Goal: Task Accomplishment & Management: Use online tool/utility

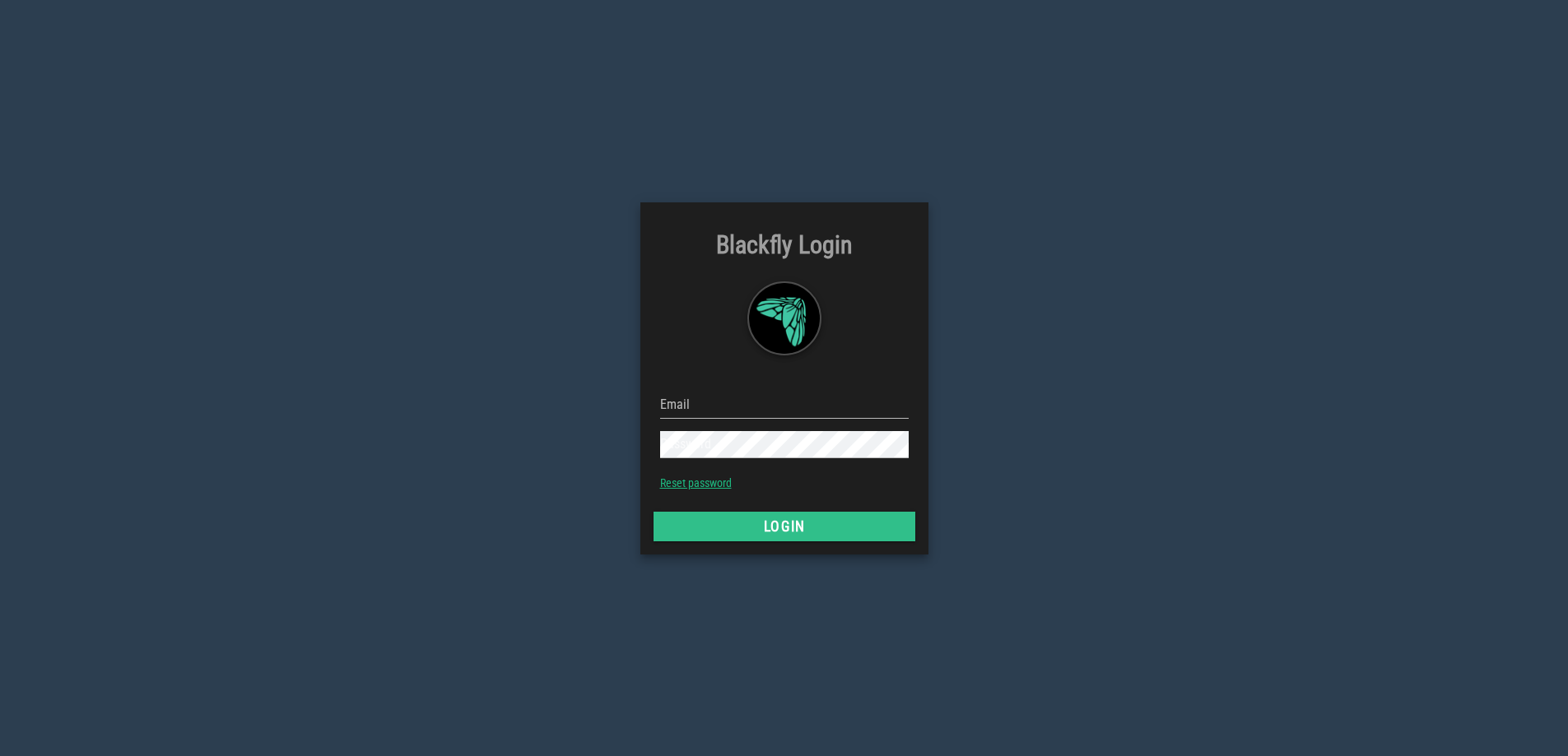
type input "[EMAIL_ADDRESS][DOMAIN_NAME]"
click at [846, 538] on button "Login" at bounding box center [784, 527] width 261 height 30
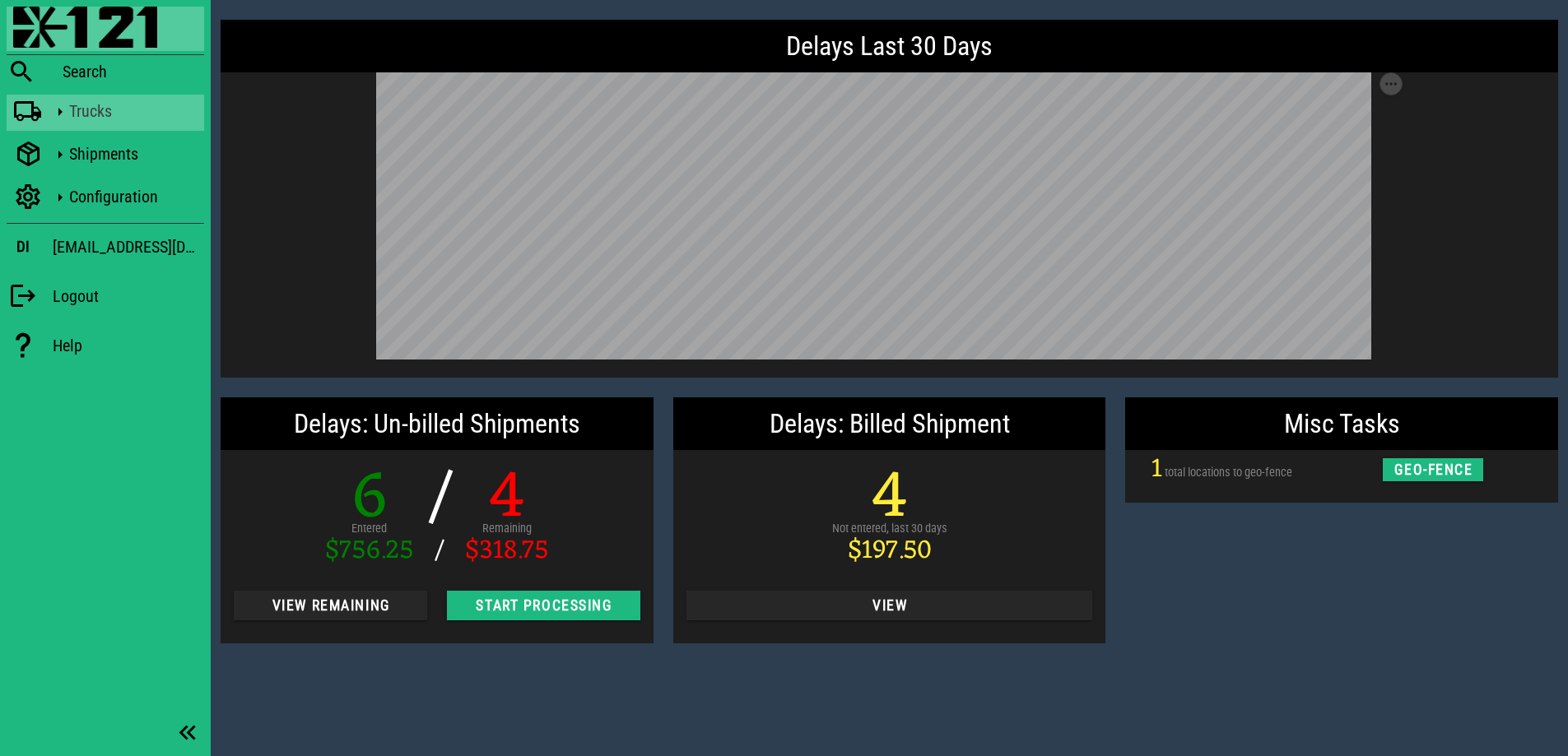
click at [93, 120] on div "Trucks" at bounding box center [134, 111] width 129 height 20
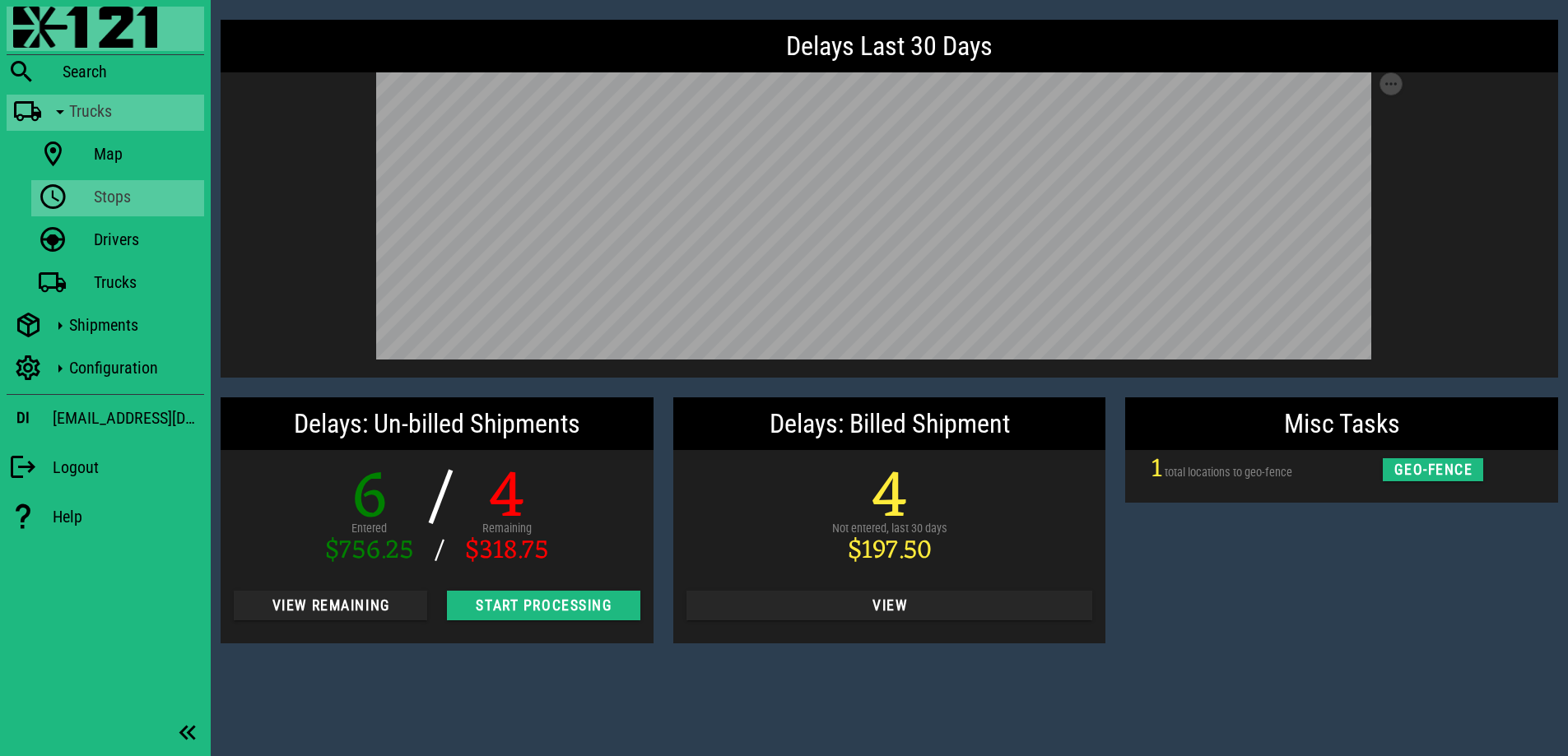
click at [116, 203] on div "Stops" at bounding box center [146, 197] width 104 height 20
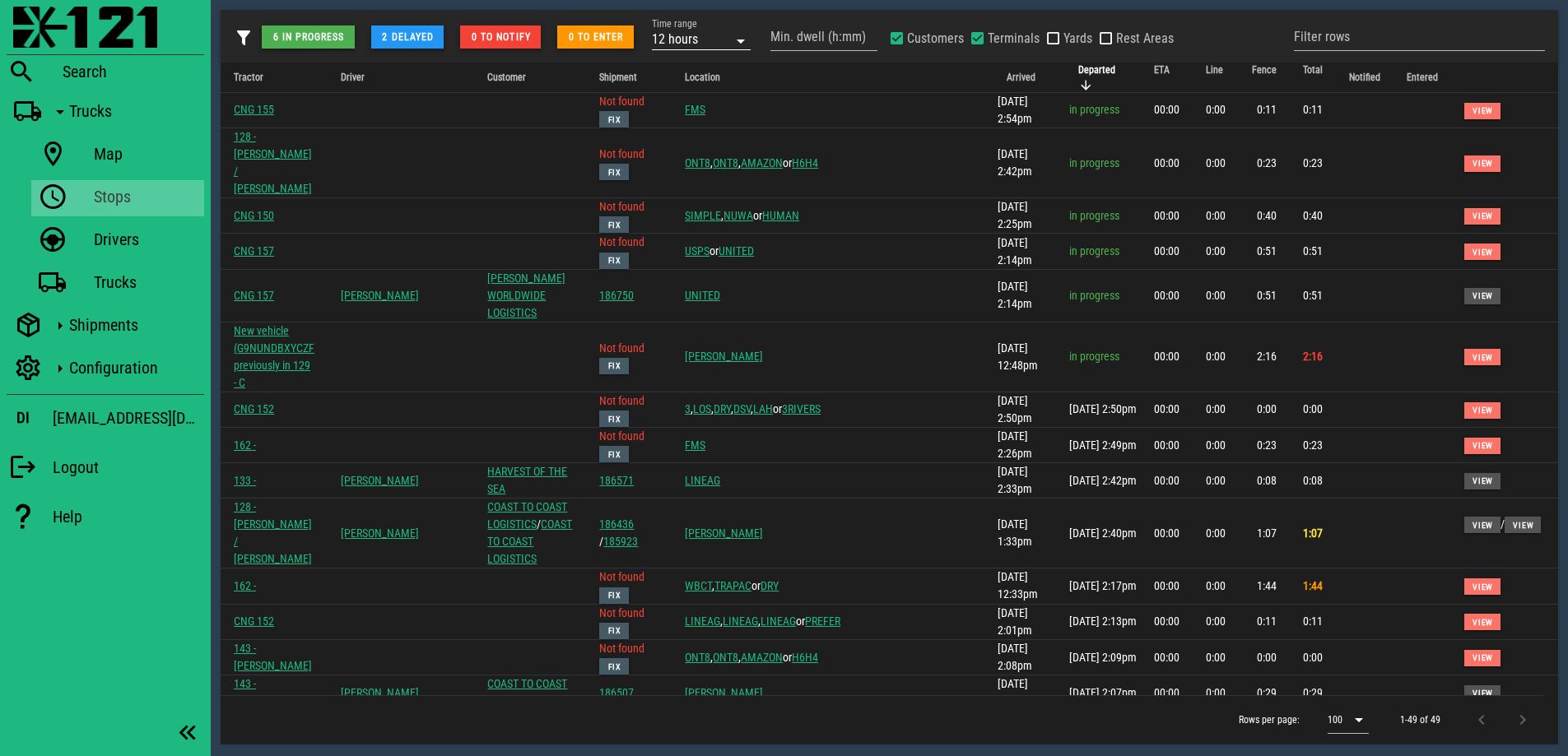
click at [746, 45] on icon at bounding box center [741, 41] width 20 height 20
click at [691, 214] on div "3 days" at bounding box center [702, 215] width 73 height 13
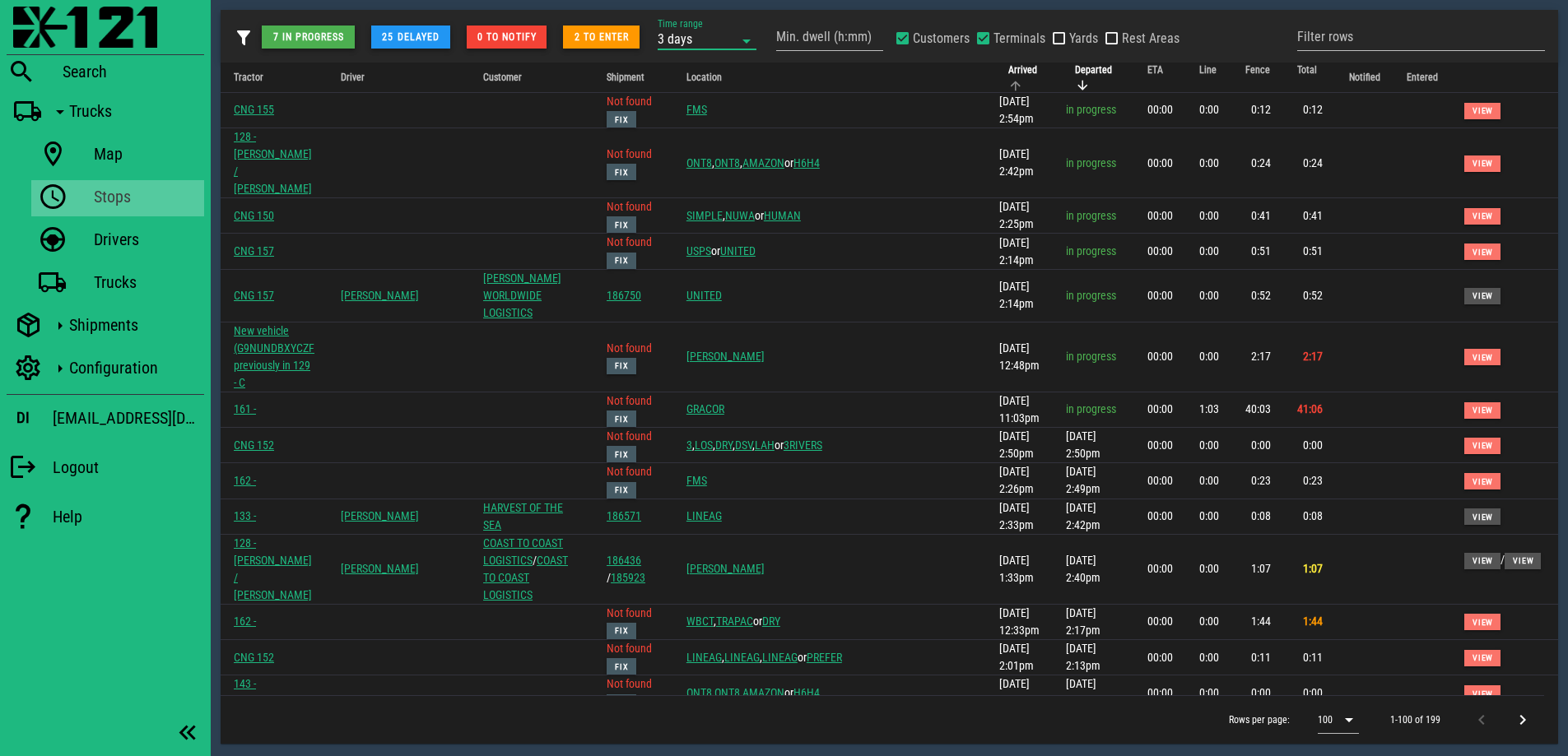
click at [1008, 72] on span "Arrived" at bounding box center [1022, 70] width 29 height 12
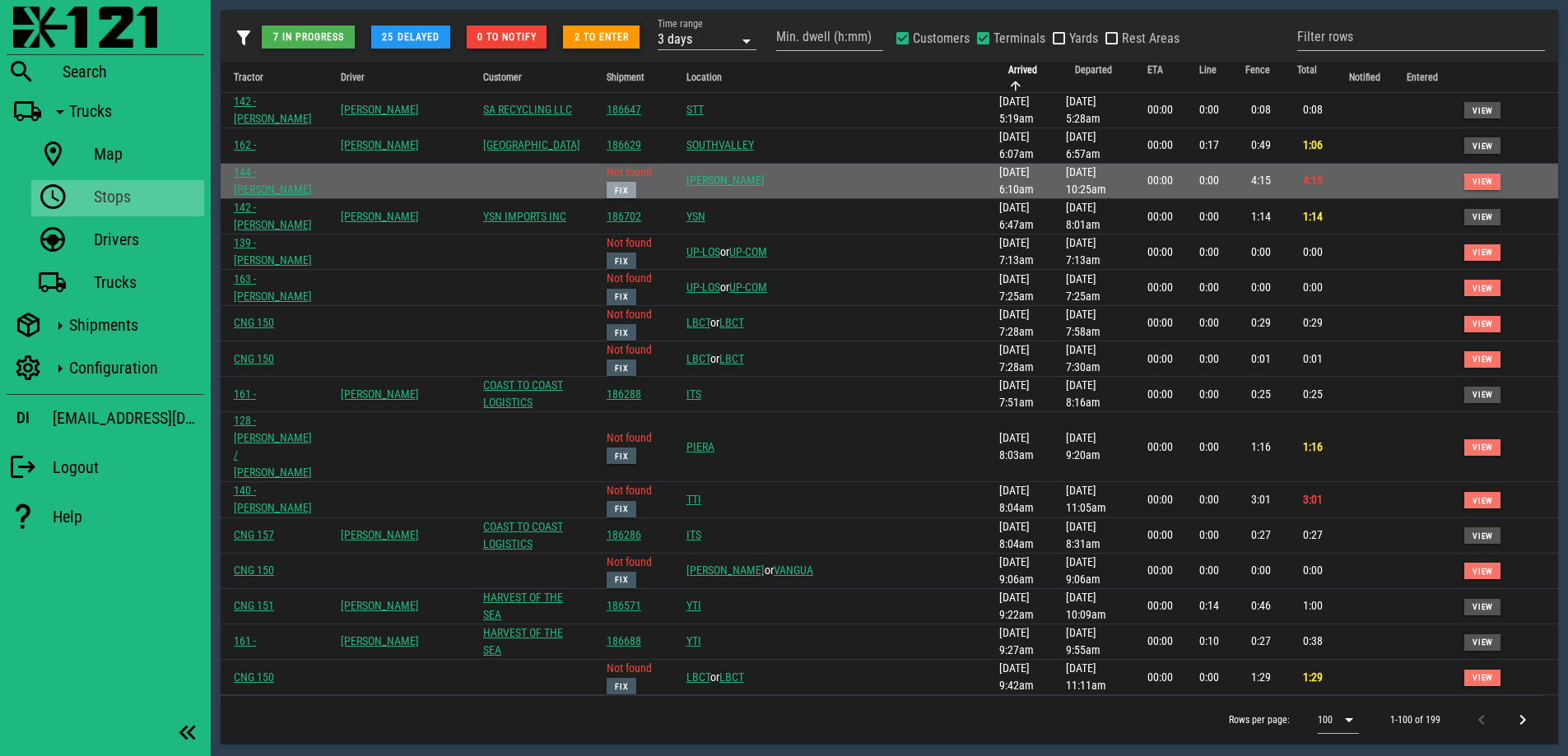
click at [629, 186] on span "Fix" at bounding box center [621, 190] width 15 height 9
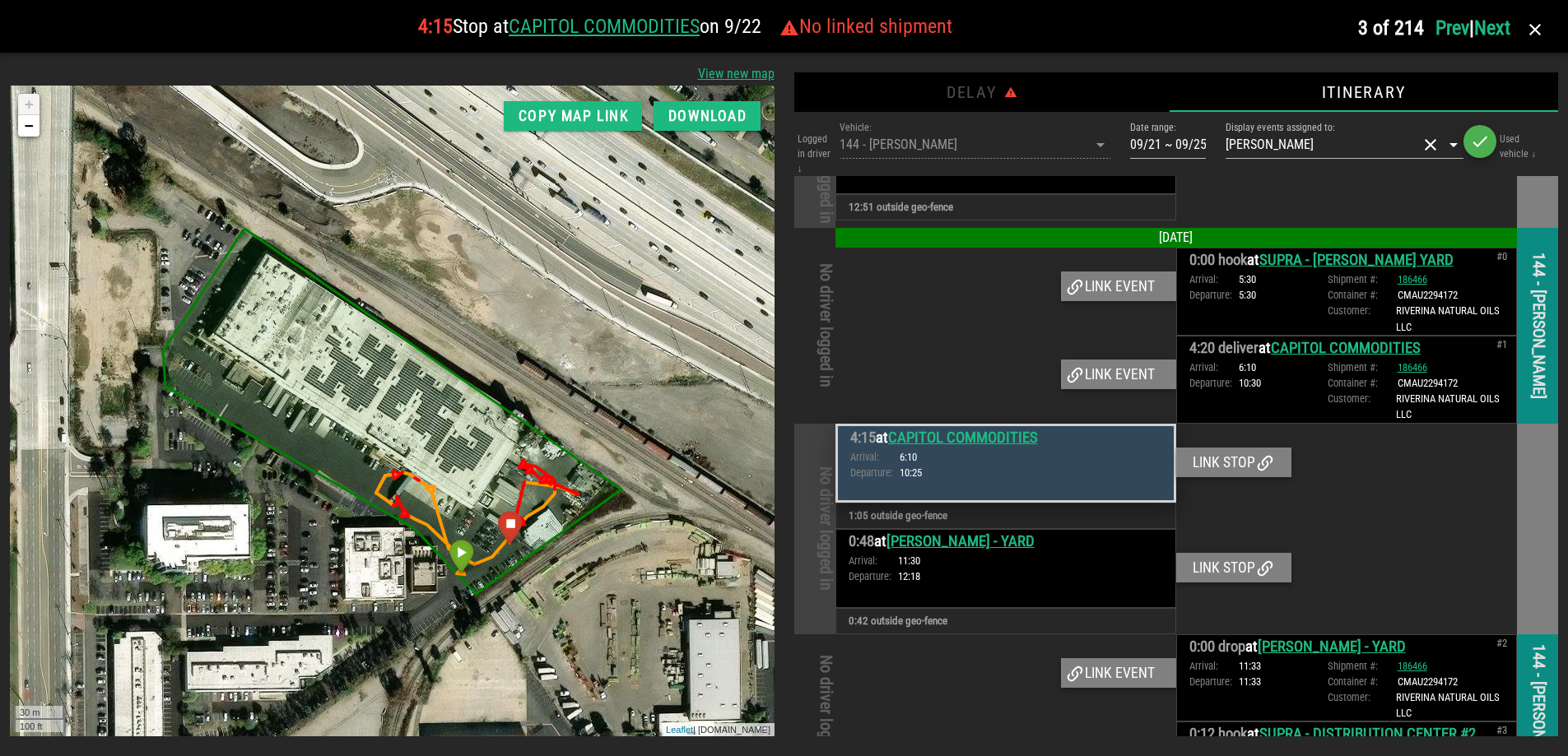
scroll to position [82, 0]
click at [1126, 371] on div "Link event" at bounding box center [1118, 373] width 115 height 30
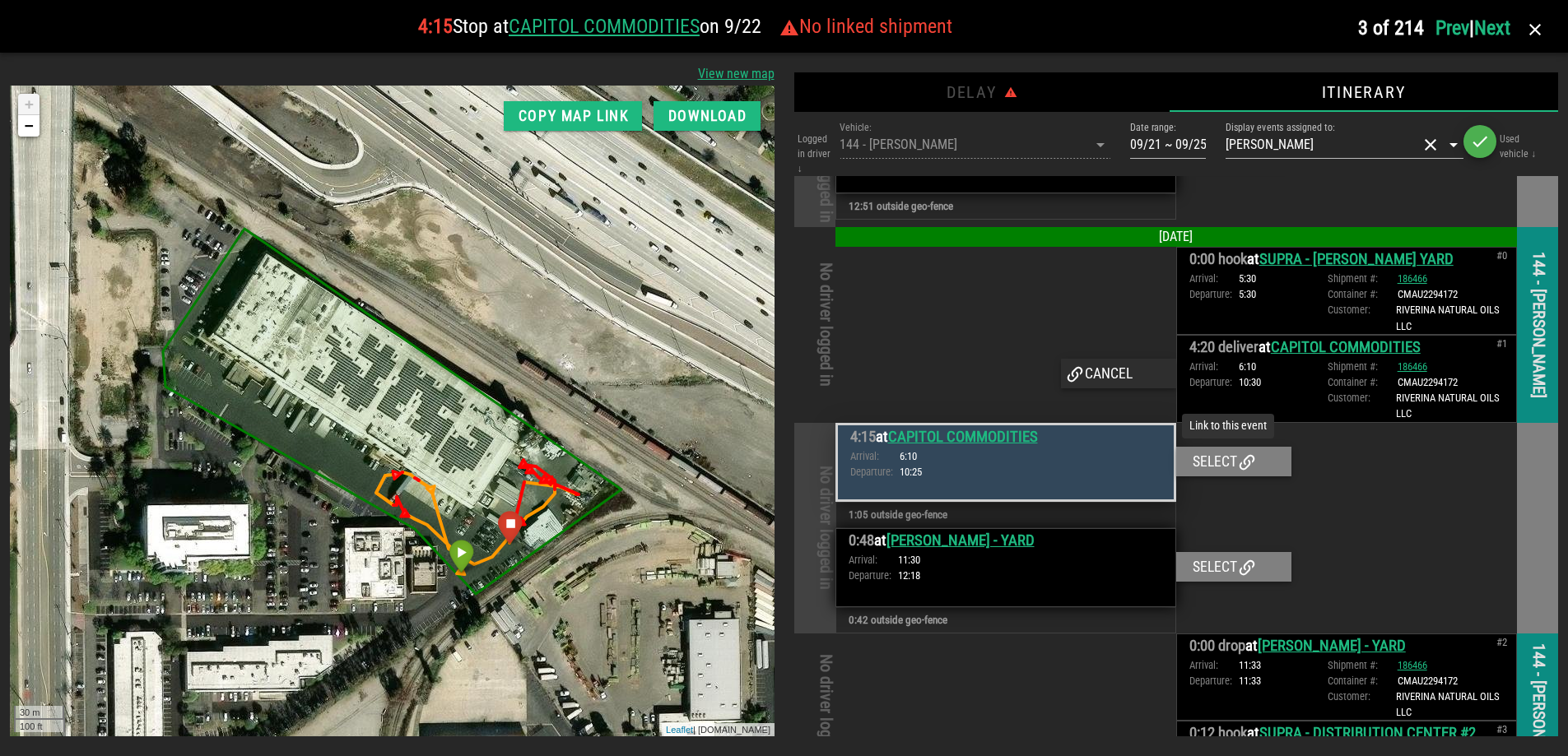
click at [1209, 460] on div "Select" at bounding box center [1234, 462] width 115 height 30
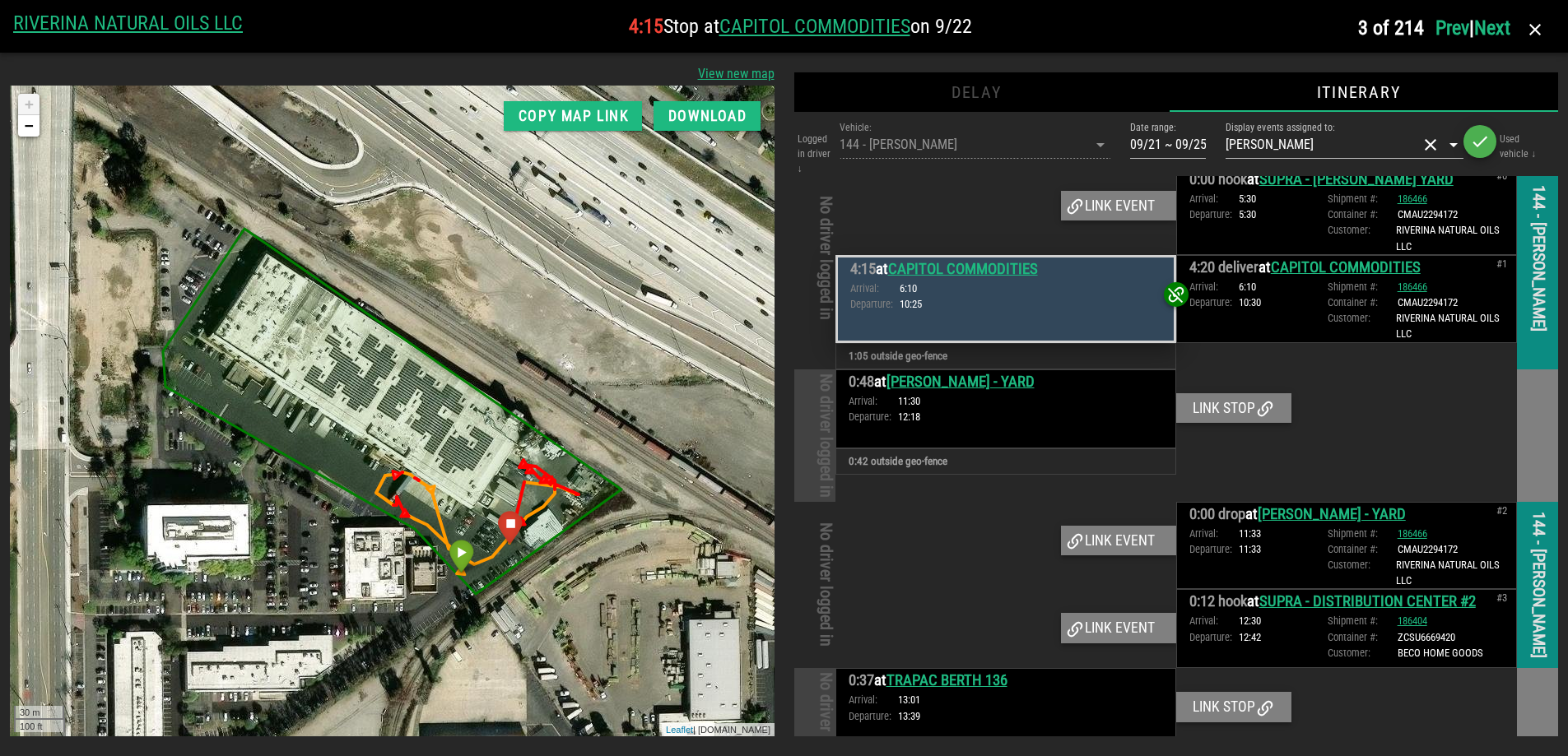
scroll to position [0, 0]
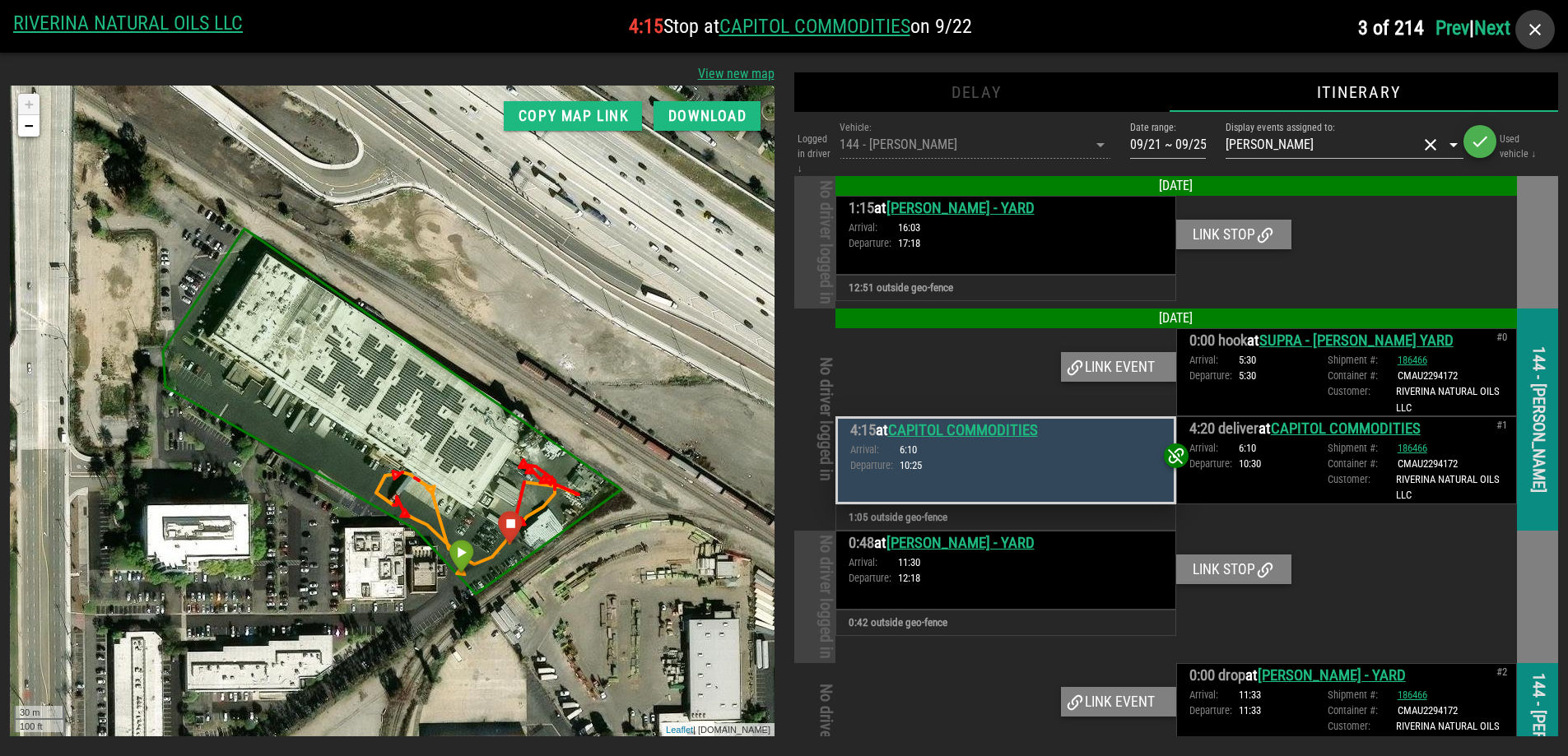
click at [1542, 33] on icon "button" at bounding box center [1535, 30] width 20 height 20
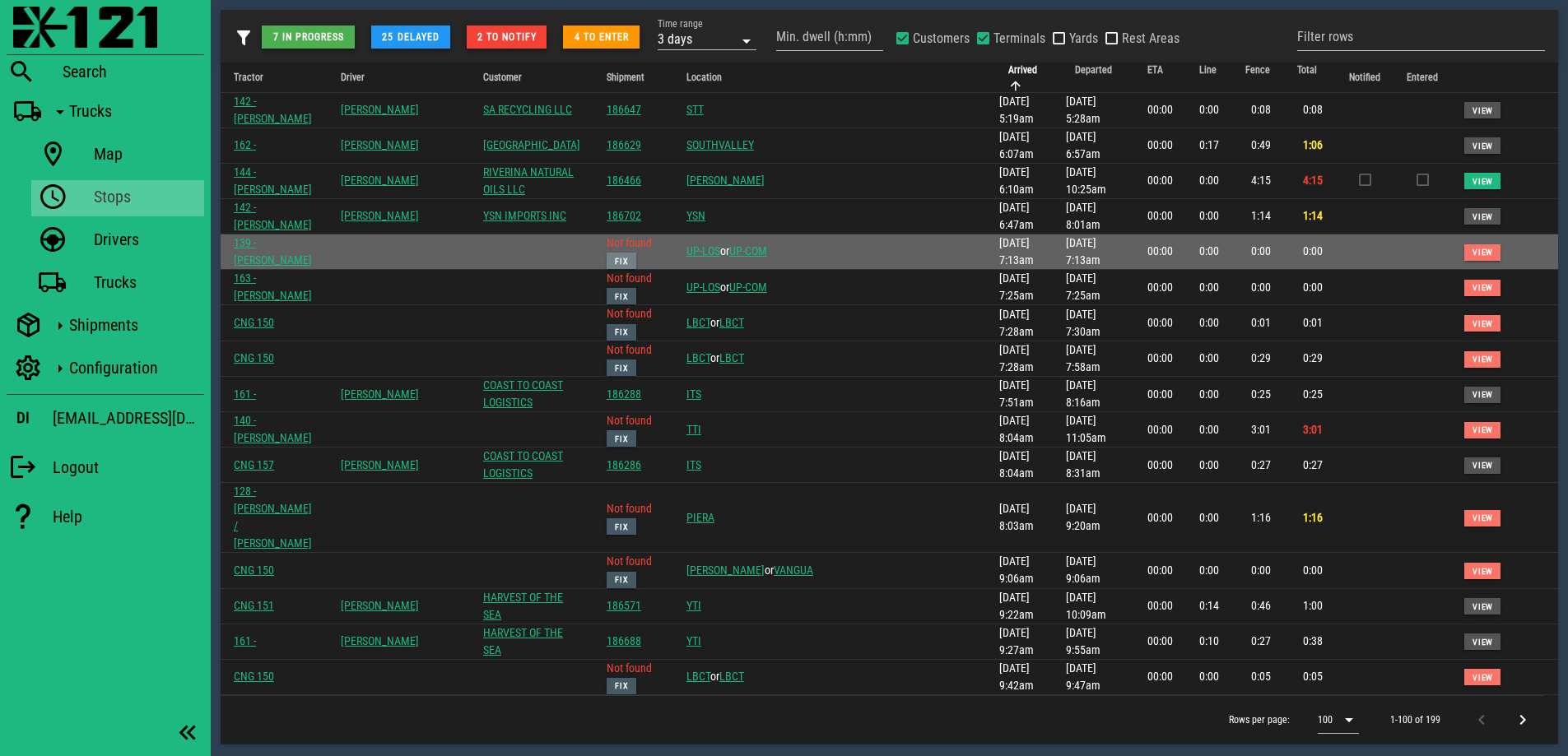
click at [629, 256] on span "Fix" at bounding box center [621, 261] width 15 height 9
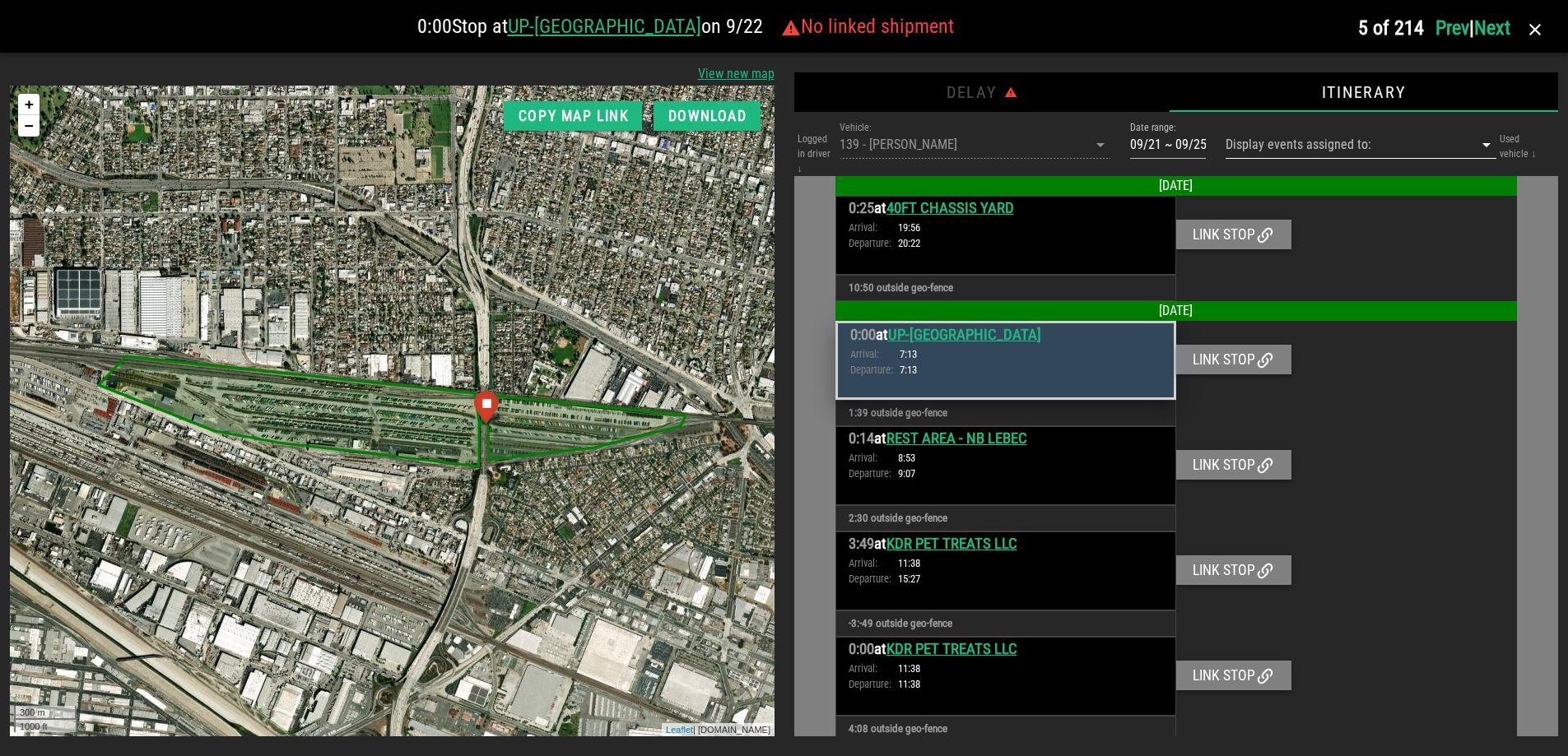
click at [1436, 147] on input "Display events assigned to:" at bounding box center [1338, 145] width 224 height 26
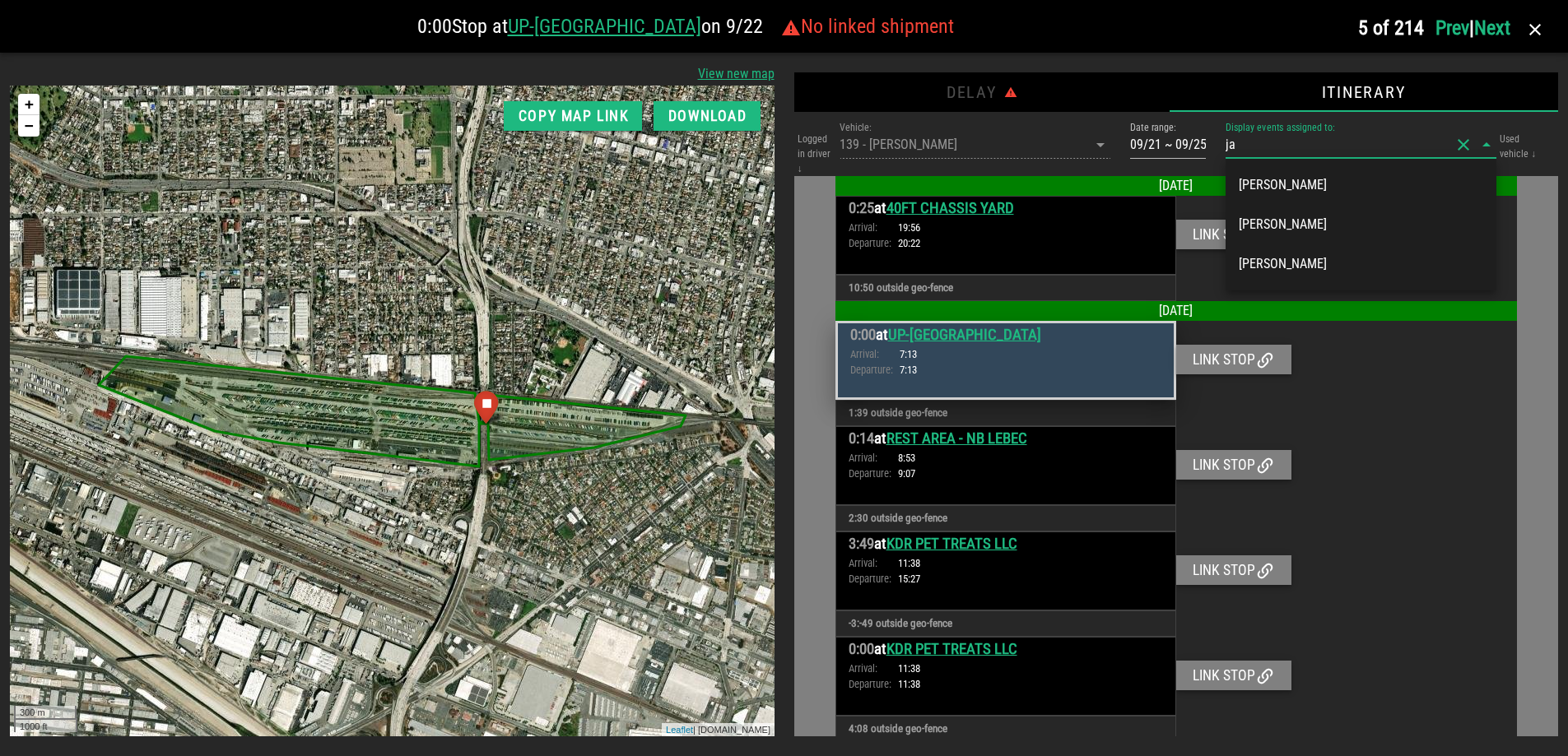
type input "jav"
click at [1316, 185] on div "[PERSON_NAME]" at bounding box center [1361, 185] width 244 height 16
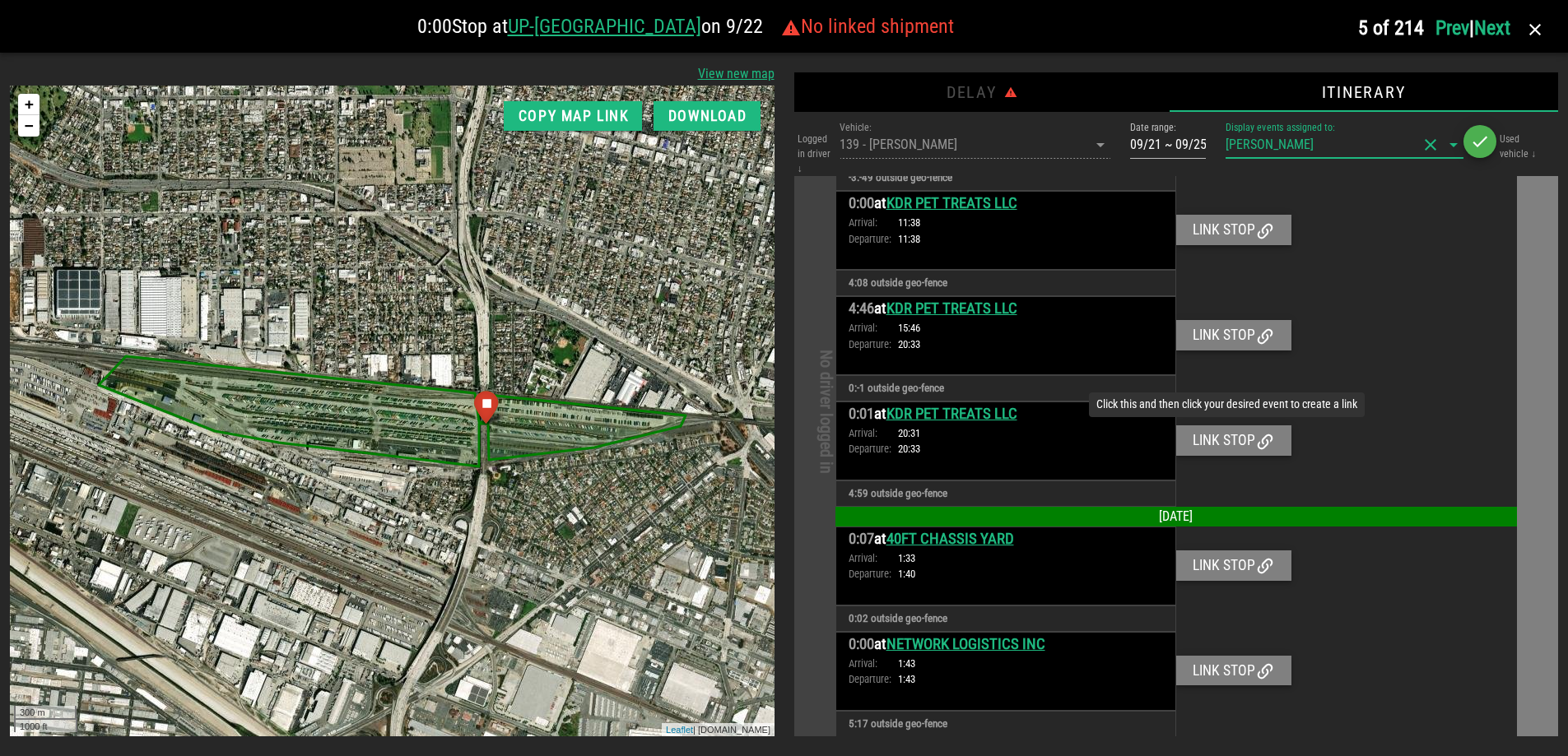
scroll to position [1068, 0]
click at [1101, 141] on div "Logged in driver ↓ Vehicle: 139 - [PERSON_NAME] Date range: 09/21 ~ 09/25 Displ…" at bounding box center [1176, 148] width 765 height 58
drag, startPoint x: 1338, startPoint y: 139, endPoint x: 1171, endPoint y: 138, distance: 167.0
click at [1171, 138] on div "Logged in driver ↓ Vehicle: 139 - [PERSON_NAME] Date range: 09/21 ~ 09/25 Displ…" at bounding box center [1176, 148] width 765 height 58
drag, startPoint x: 1320, startPoint y: 142, endPoint x: 1232, endPoint y: 143, distance: 88.0
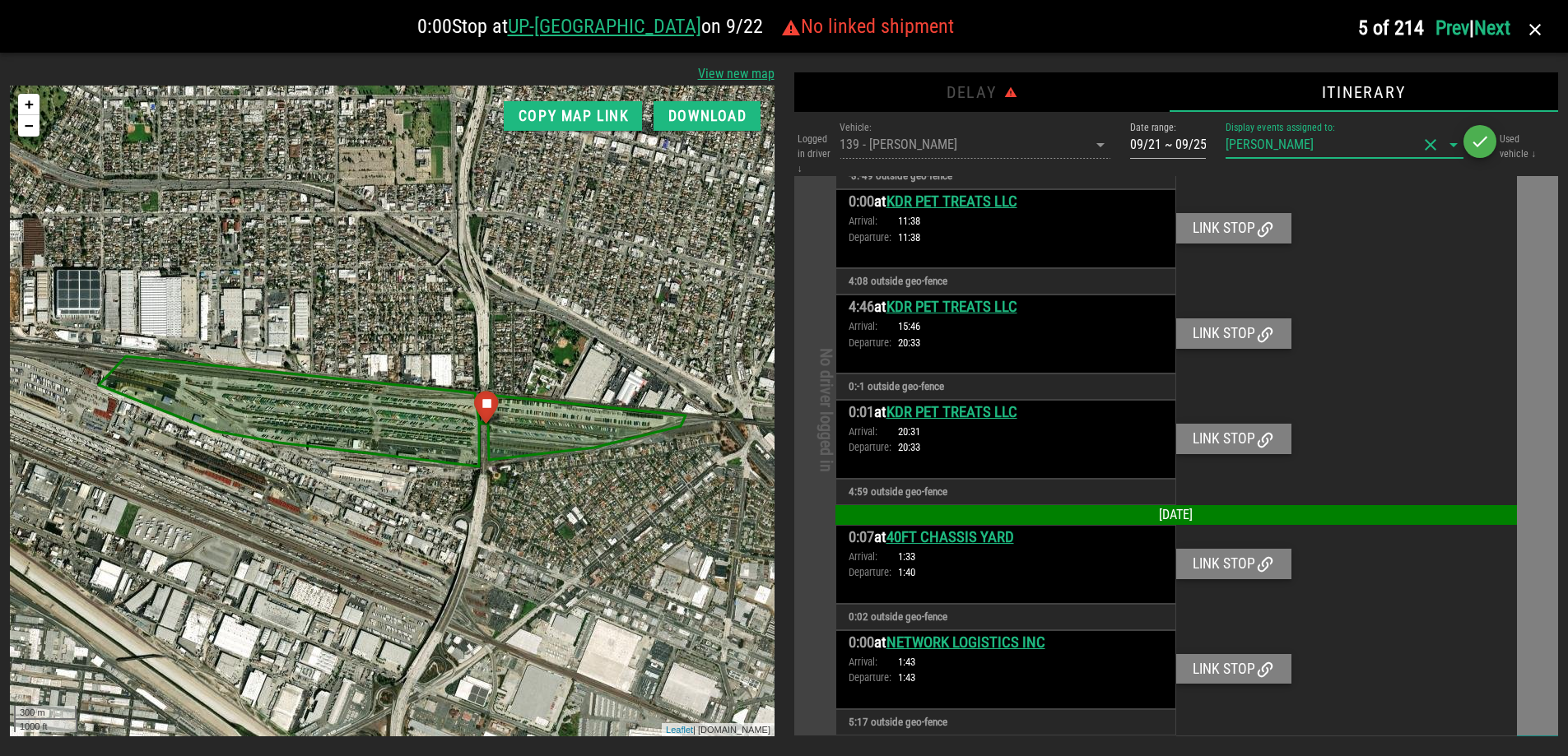
click at [1232, 143] on div "[PERSON_NAME]" at bounding box center [1321, 145] width 192 height 26
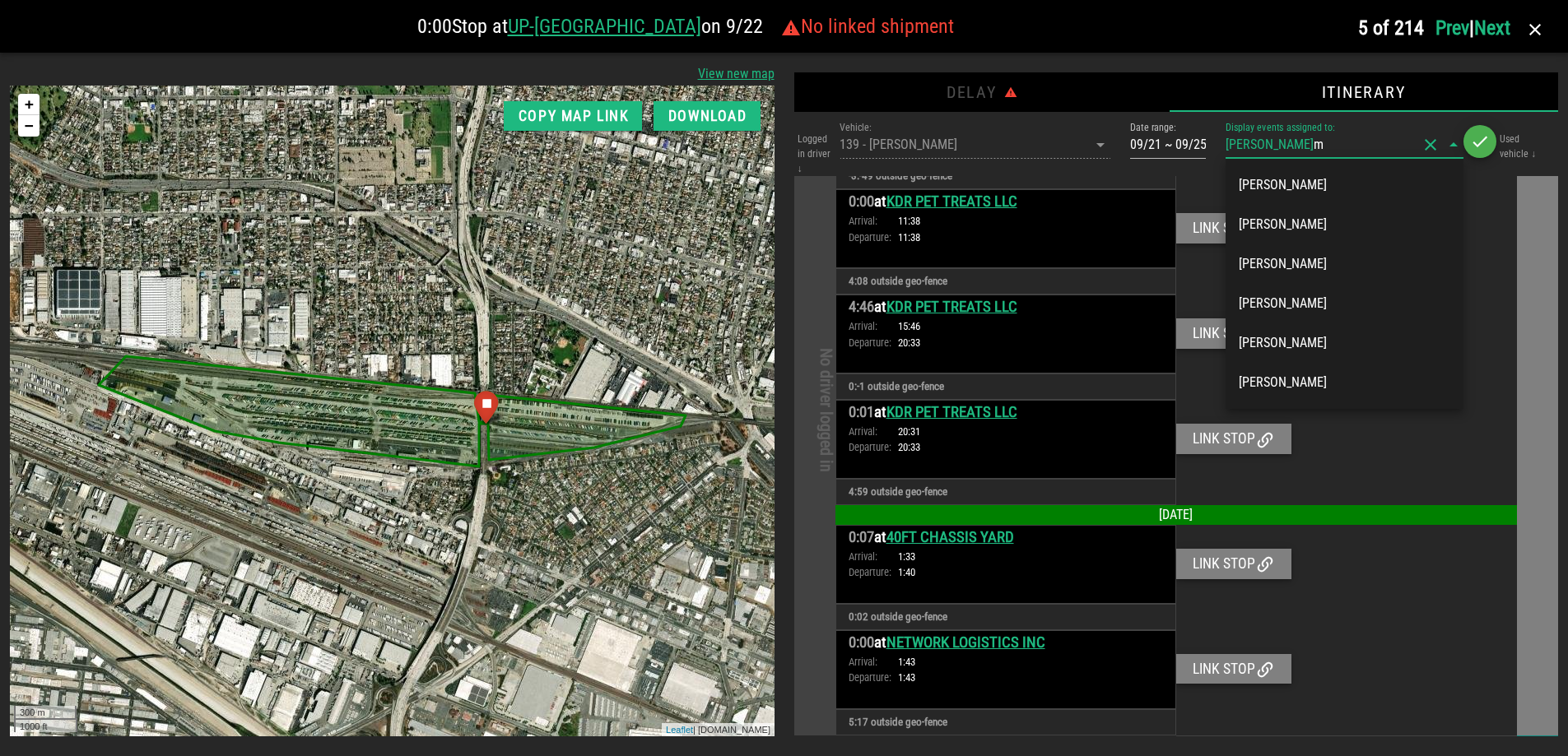
type input "ma"
drag, startPoint x: 1343, startPoint y: 147, endPoint x: 1229, endPoint y: 139, distance: 114.3
click at [1229, 139] on div "[PERSON_NAME] ma" at bounding box center [1321, 145] width 192 height 26
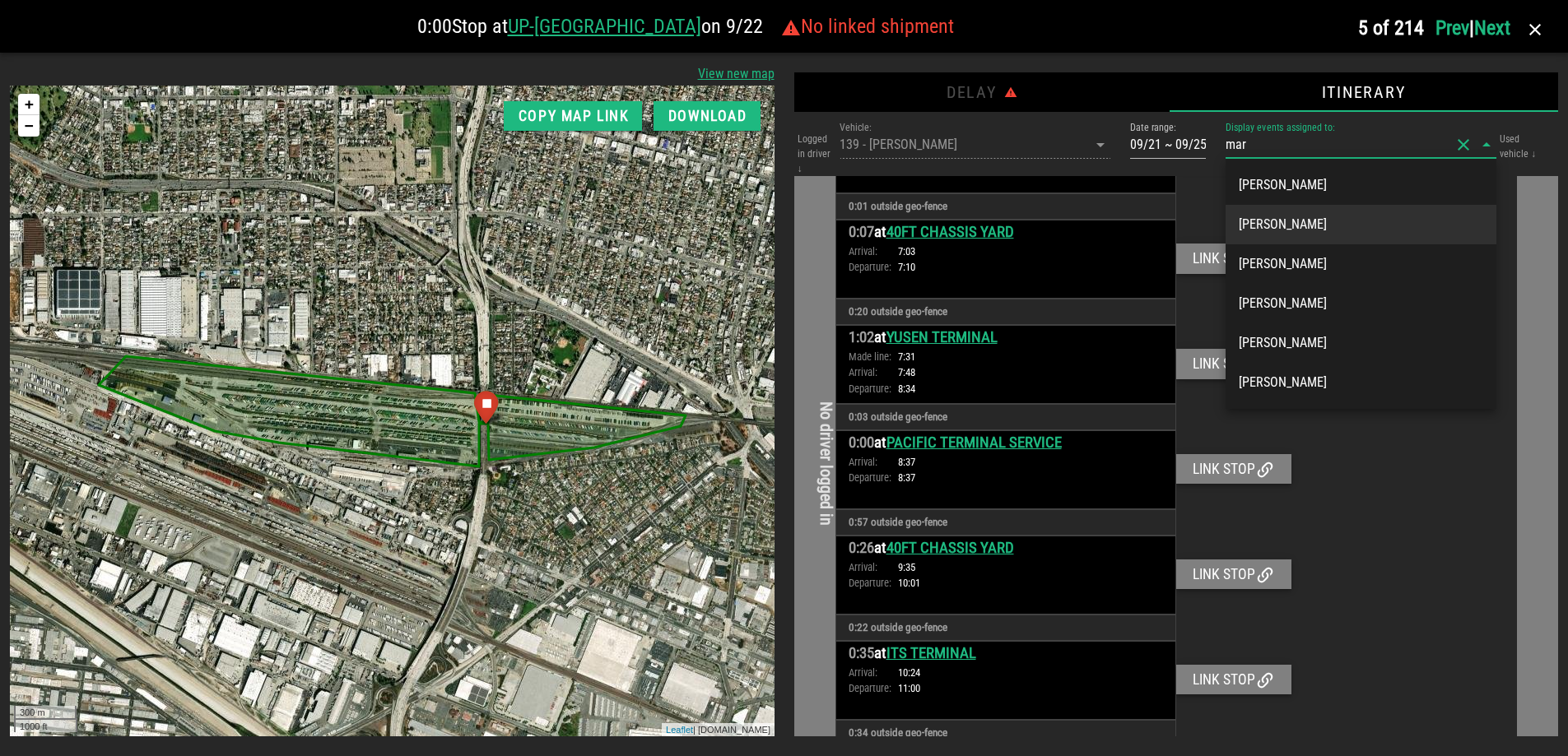
type input "marc"
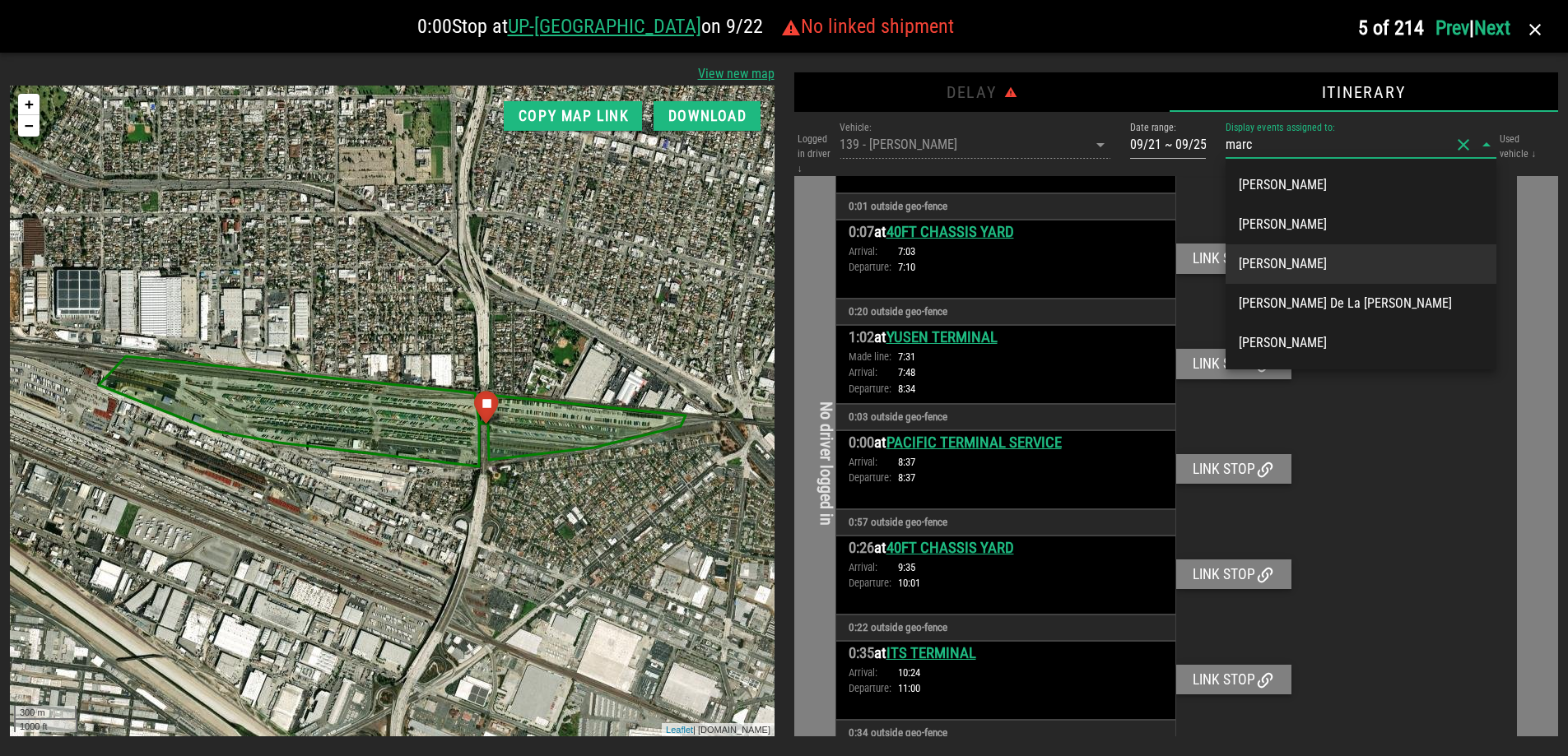
click at [1335, 263] on div "[PERSON_NAME]" at bounding box center [1361, 263] width 244 height 16
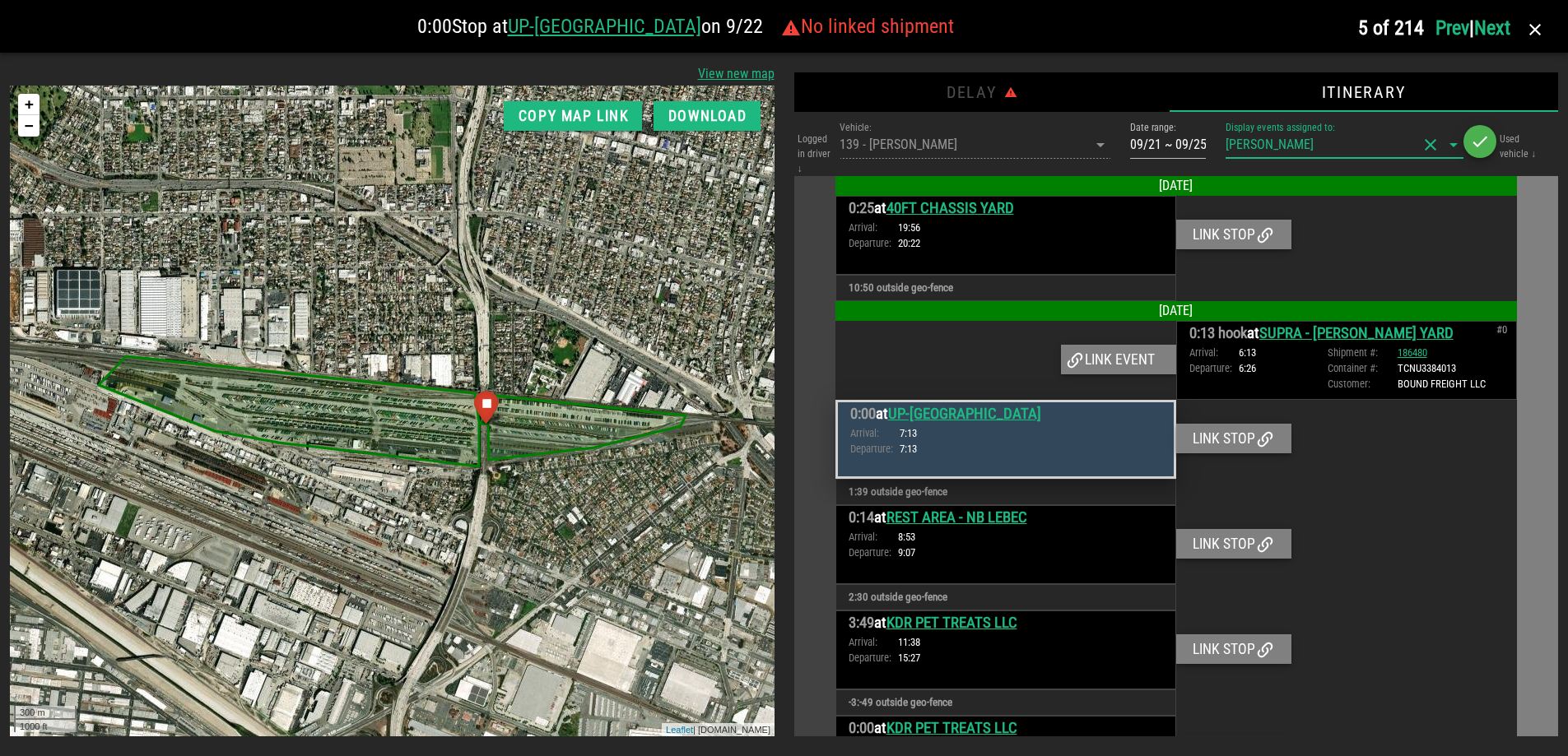
scroll to position [411, 0]
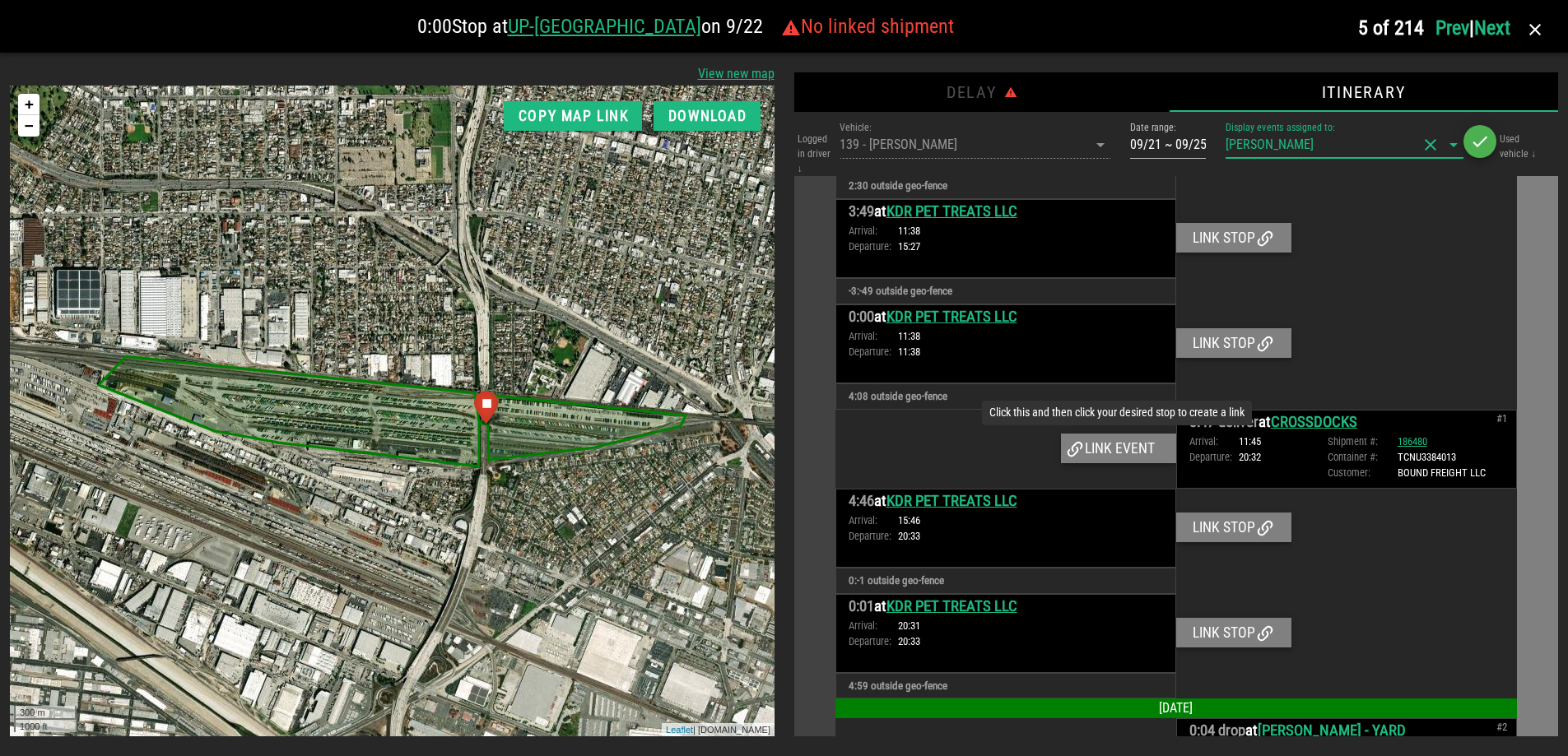
click at [1128, 456] on div "Link event" at bounding box center [1118, 448] width 115 height 30
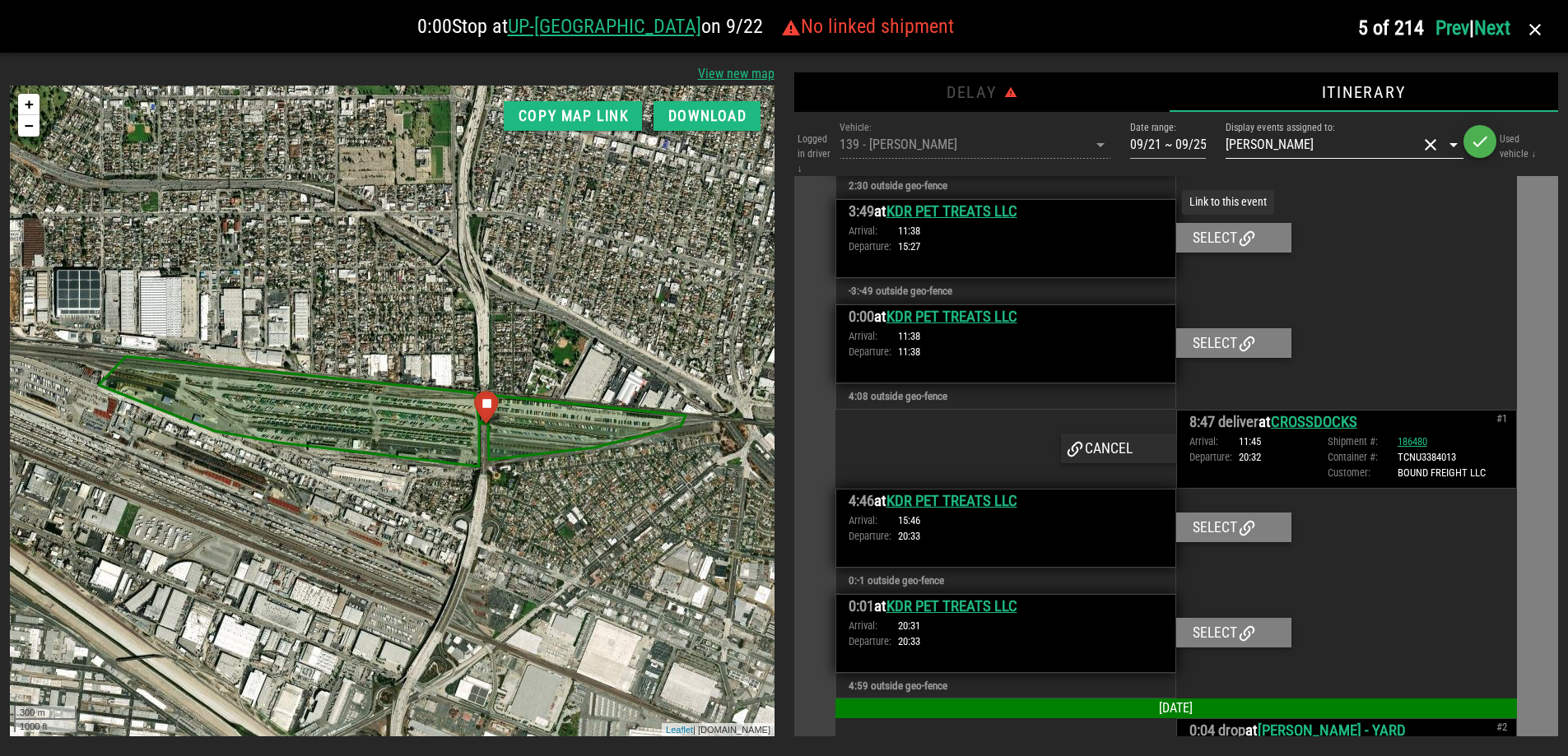
click at [1214, 233] on div "Select" at bounding box center [1234, 237] width 115 height 30
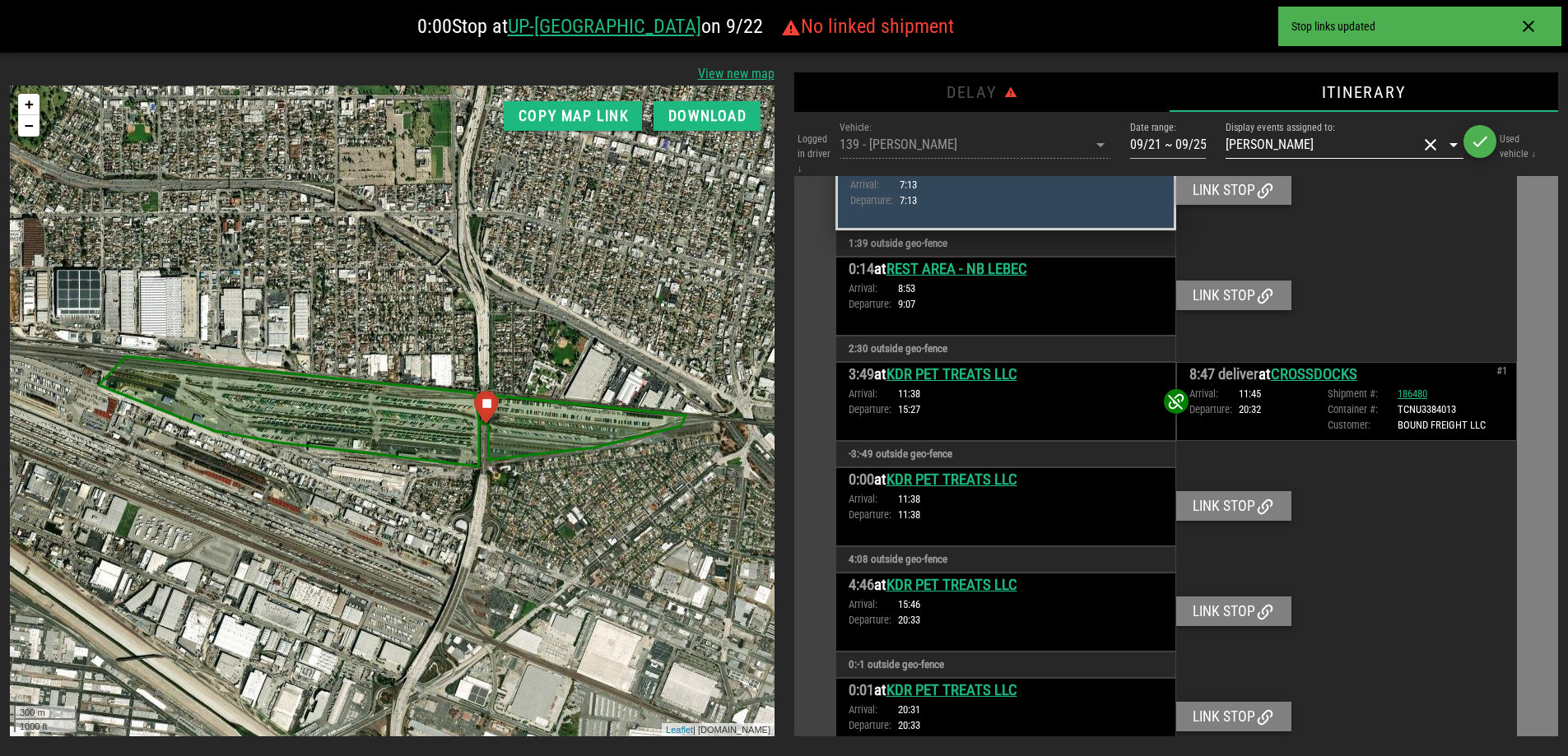
scroll to position [247, 0]
click at [1171, 402] on icon at bounding box center [1176, 402] width 20 height 20
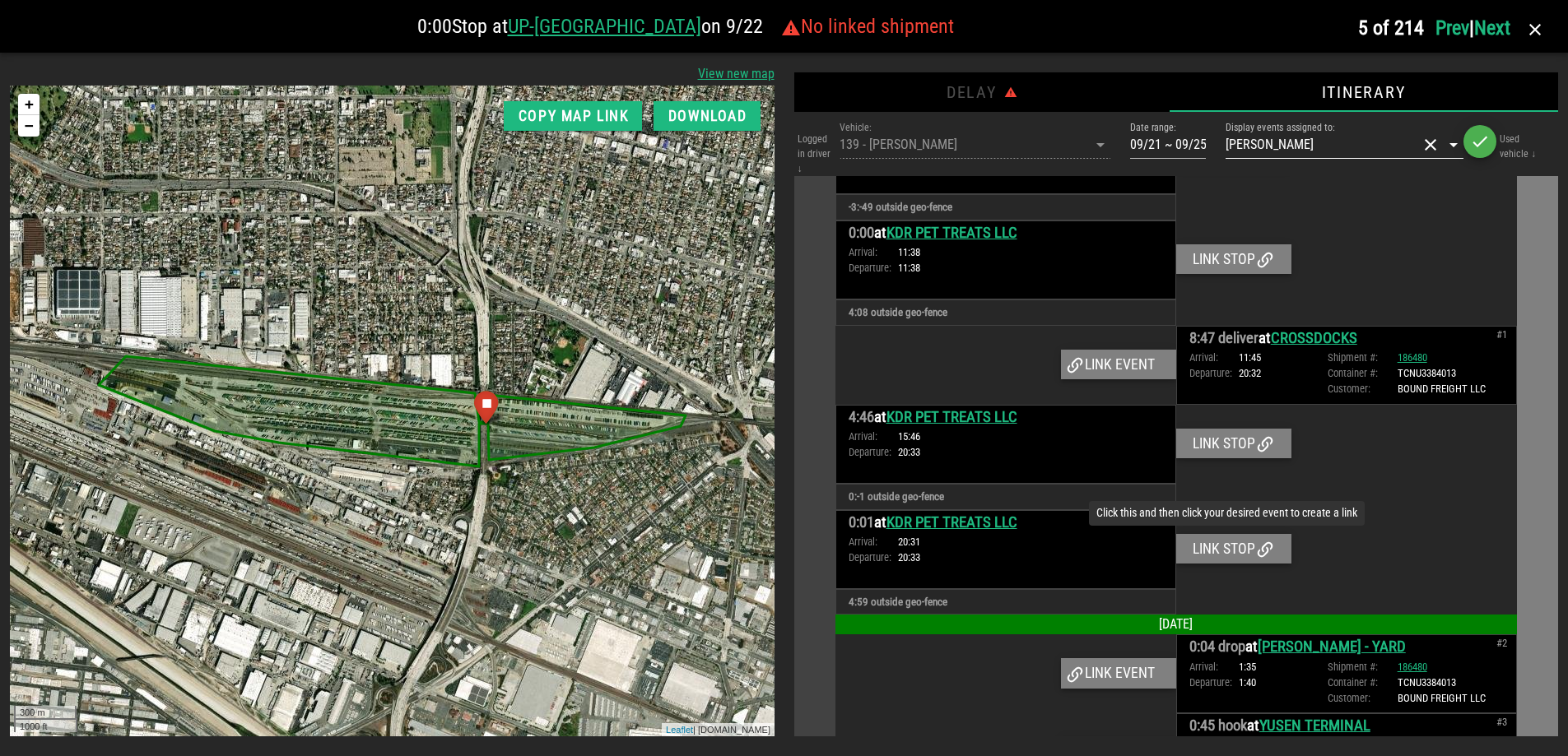
scroll to position [495, 0]
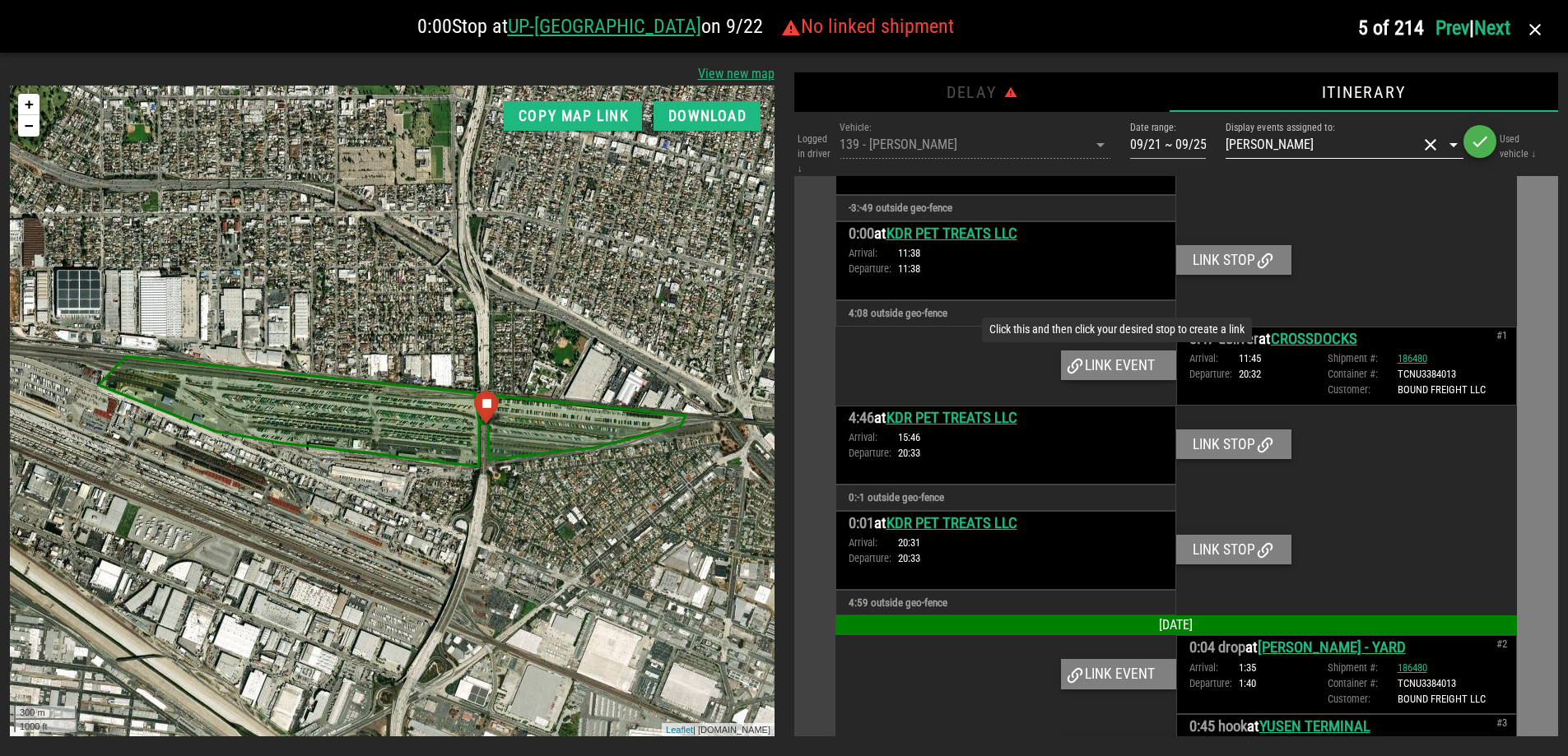
click at [1091, 360] on div "Link event" at bounding box center [1118, 365] width 115 height 30
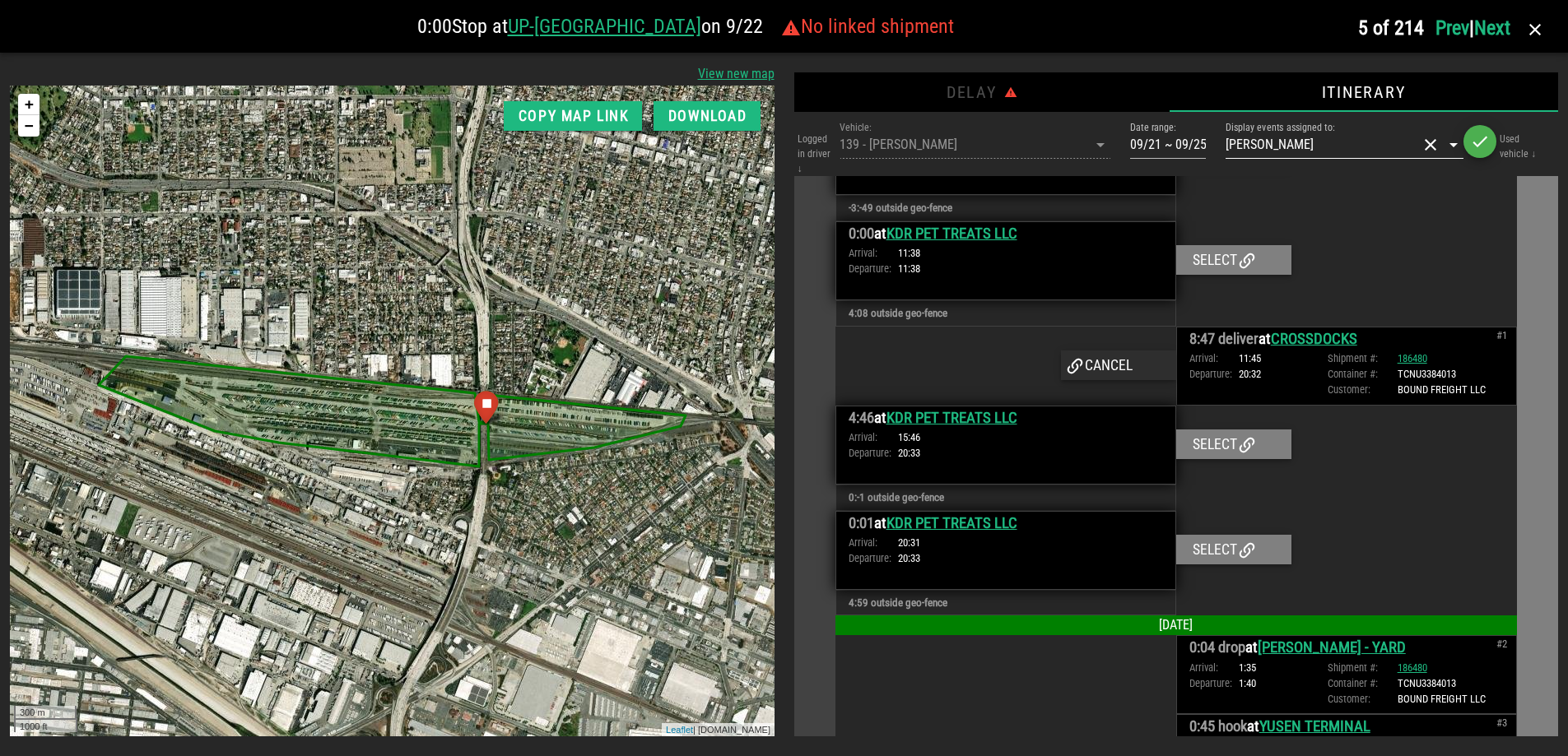
click at [1097, 529] on h3 "0:01 at KDR PET TREATS LLC" at bounding box center [1005, 524] width 314 height 23
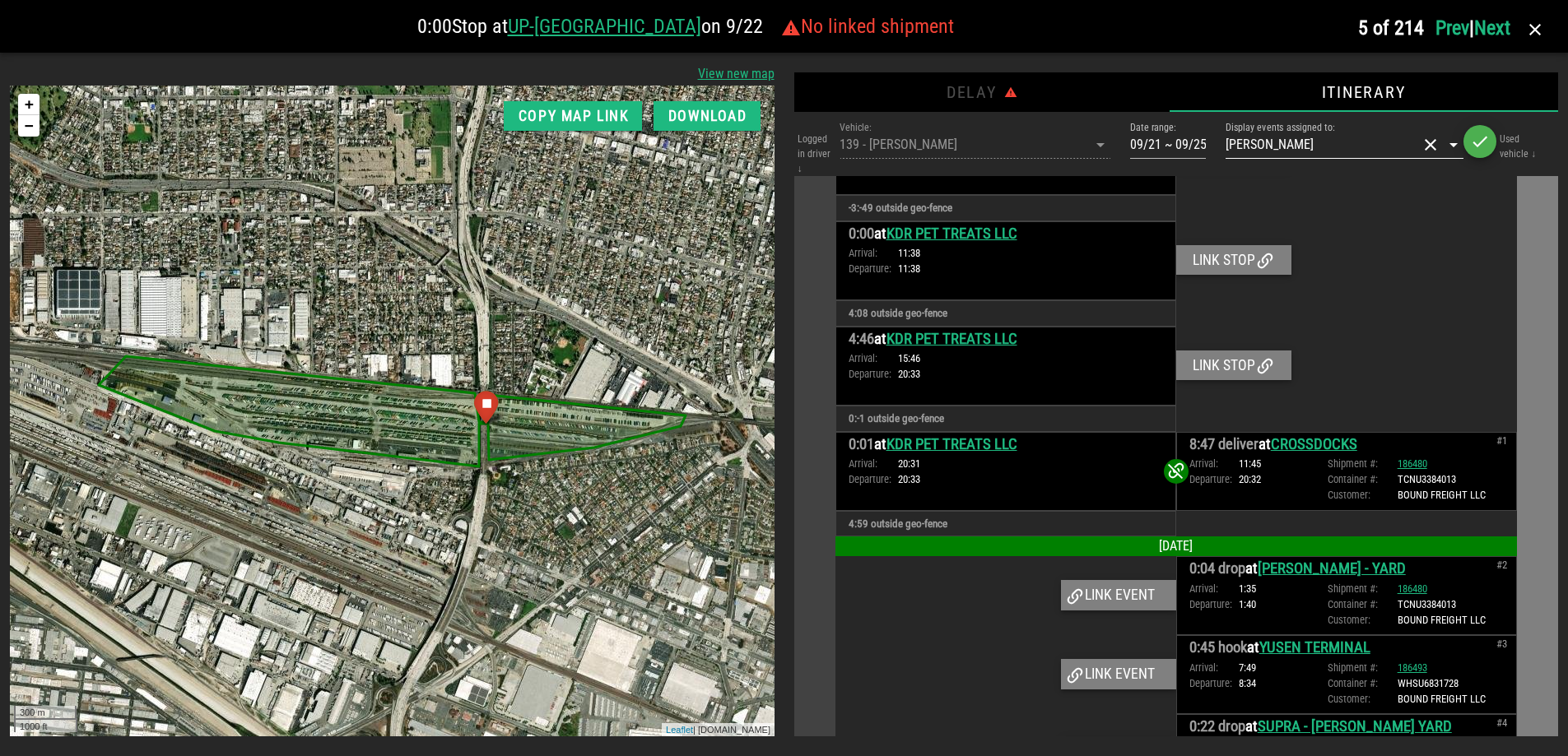
click at [1124, 373] on div "Arrival: 15:46 Departure: 20:33" at bounding box center [1005, 366] width 314 height 31
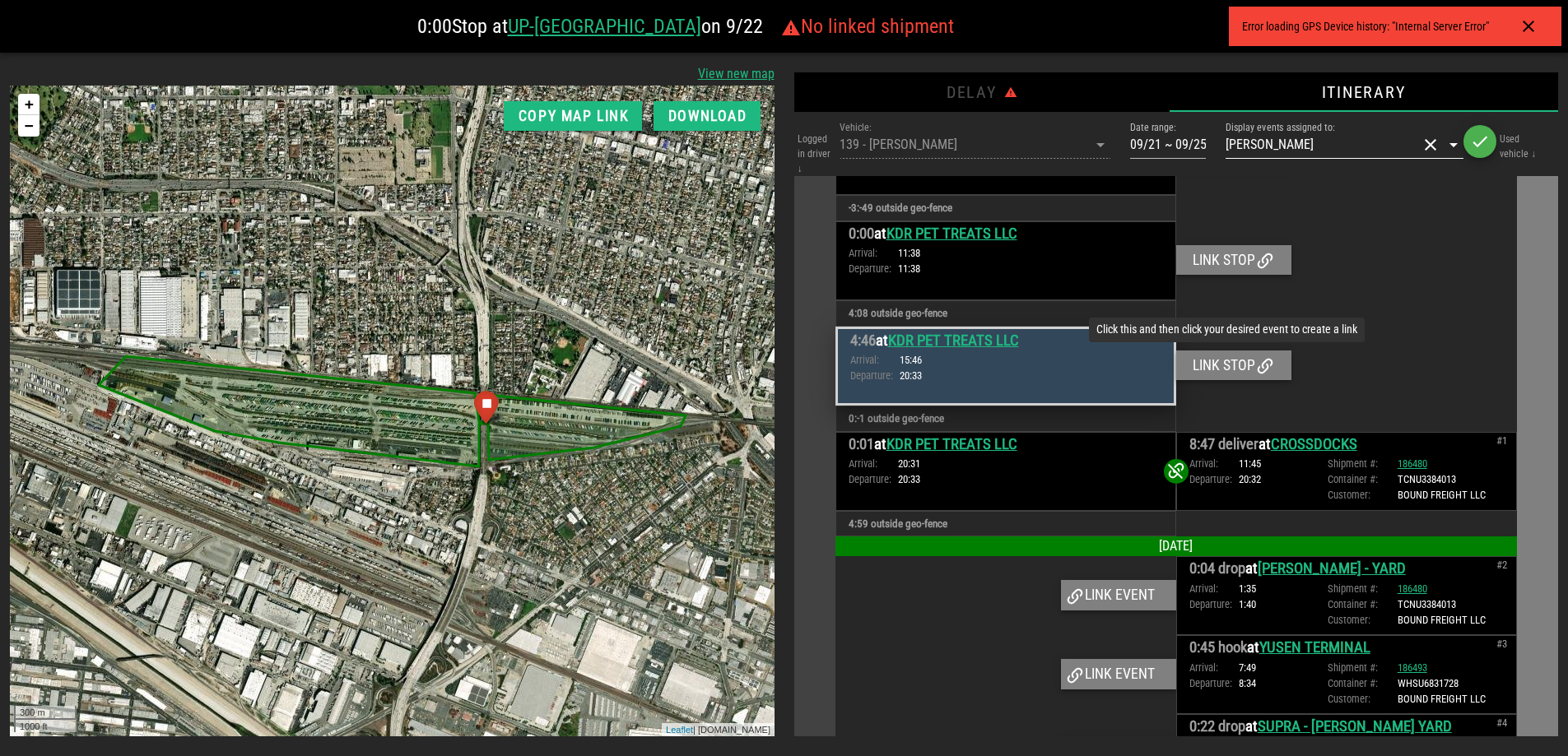
click at [1222, 363] on div "Link stop" at bounding box center [1234, 365] width 115 height 30
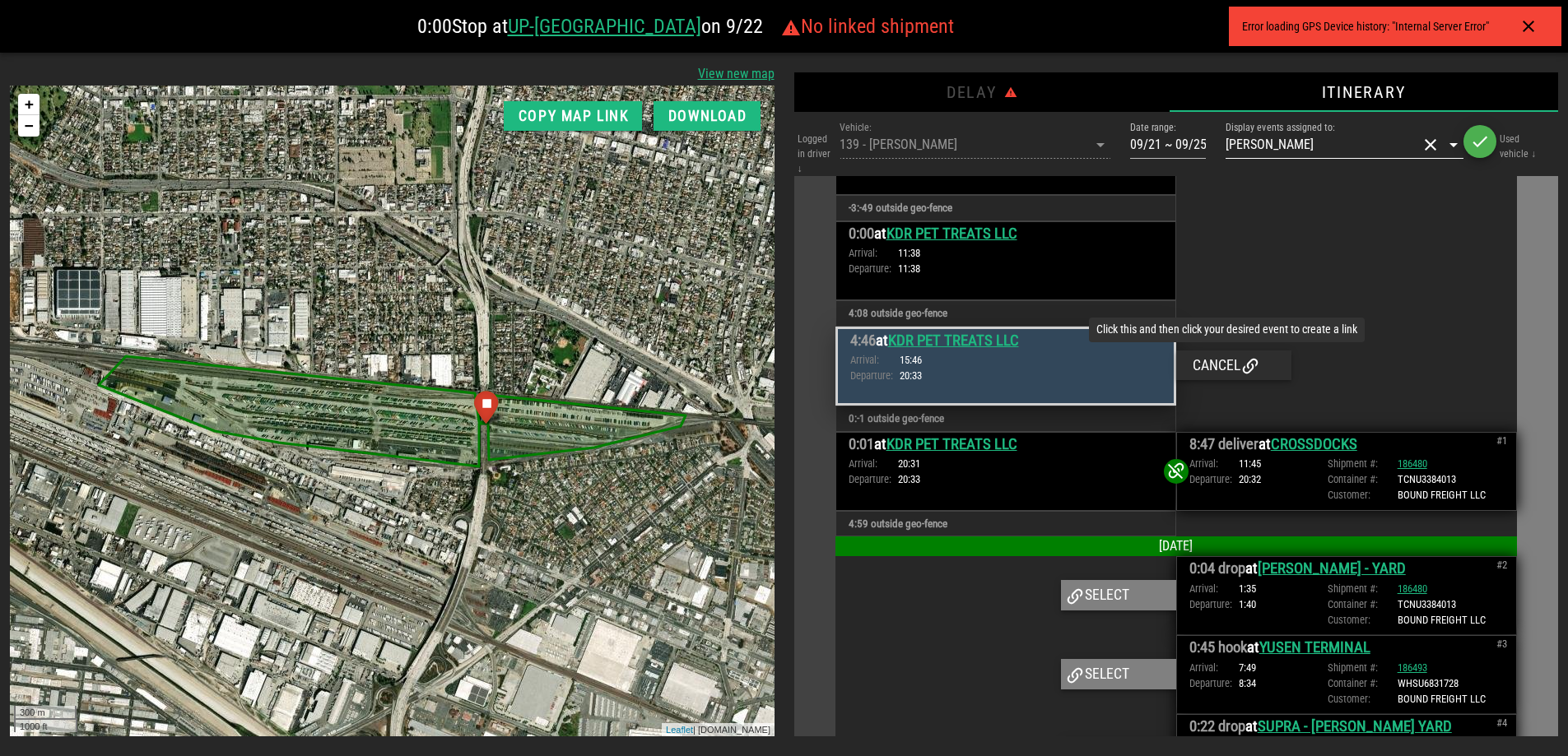
click at [1216, 359] on div "Cancel" at bounding box center [1234, 365] width 115 height 30
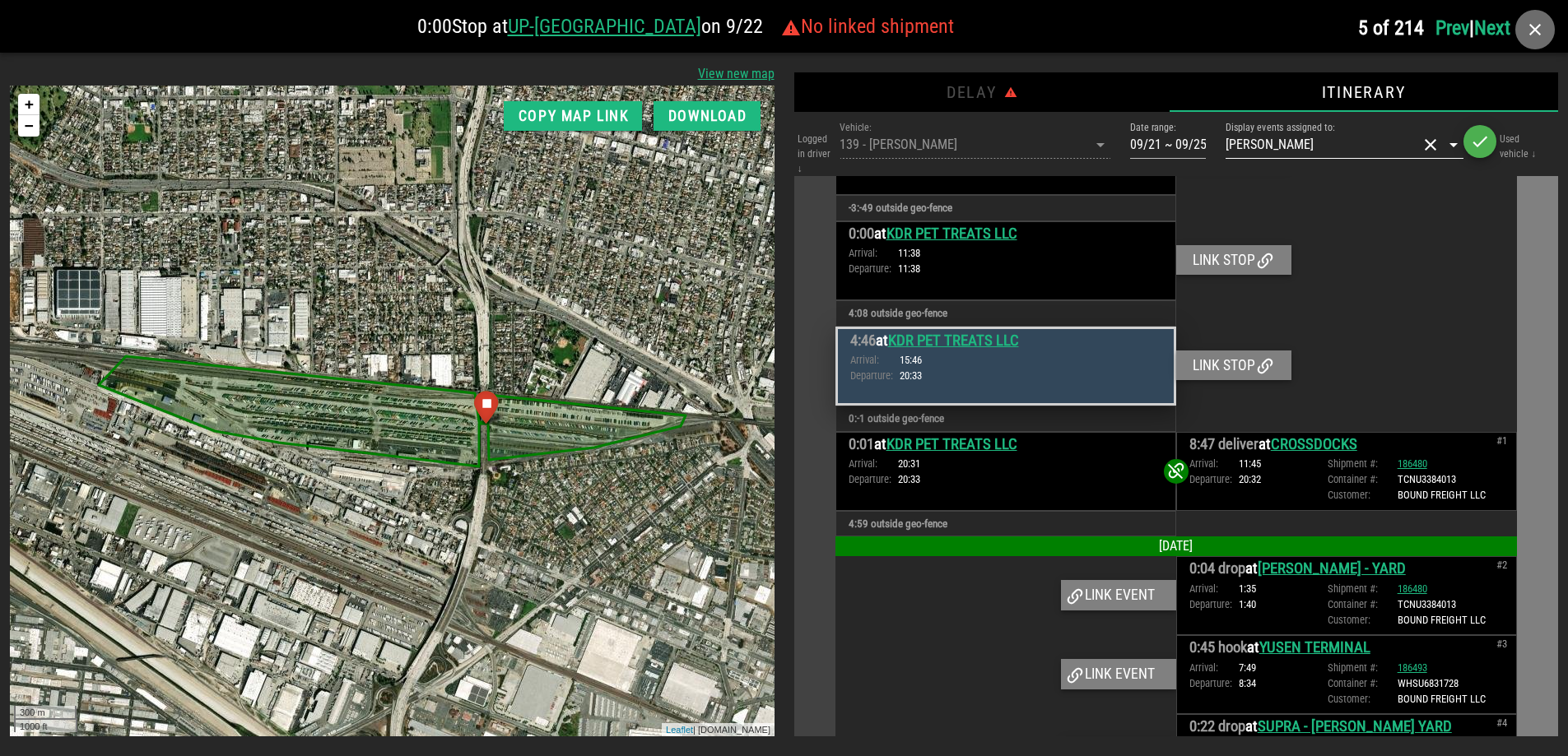
click at [1532, 31] on icon "button" at bounding box center [1535, 30] width 20 height 20
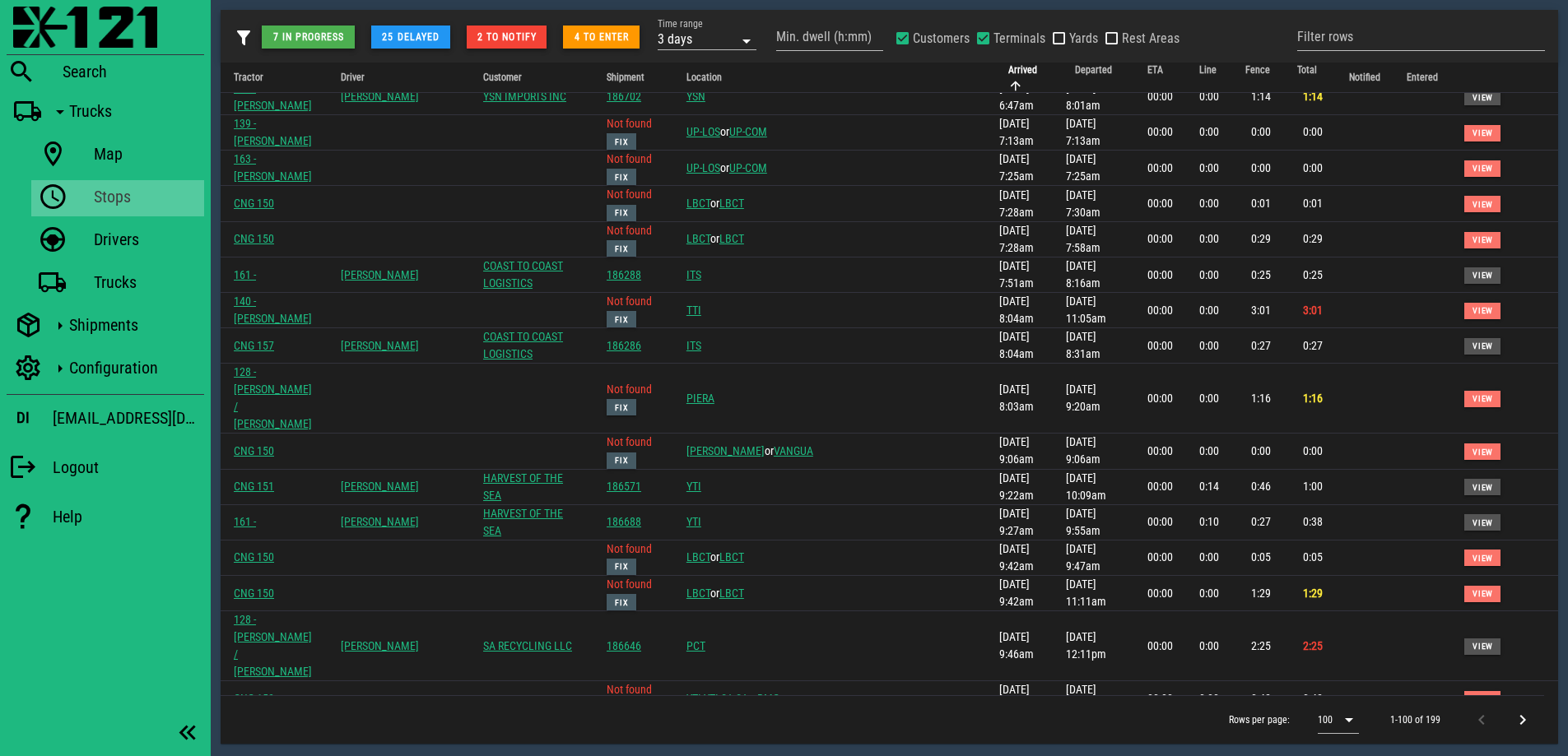
scroll to position [0, 0]
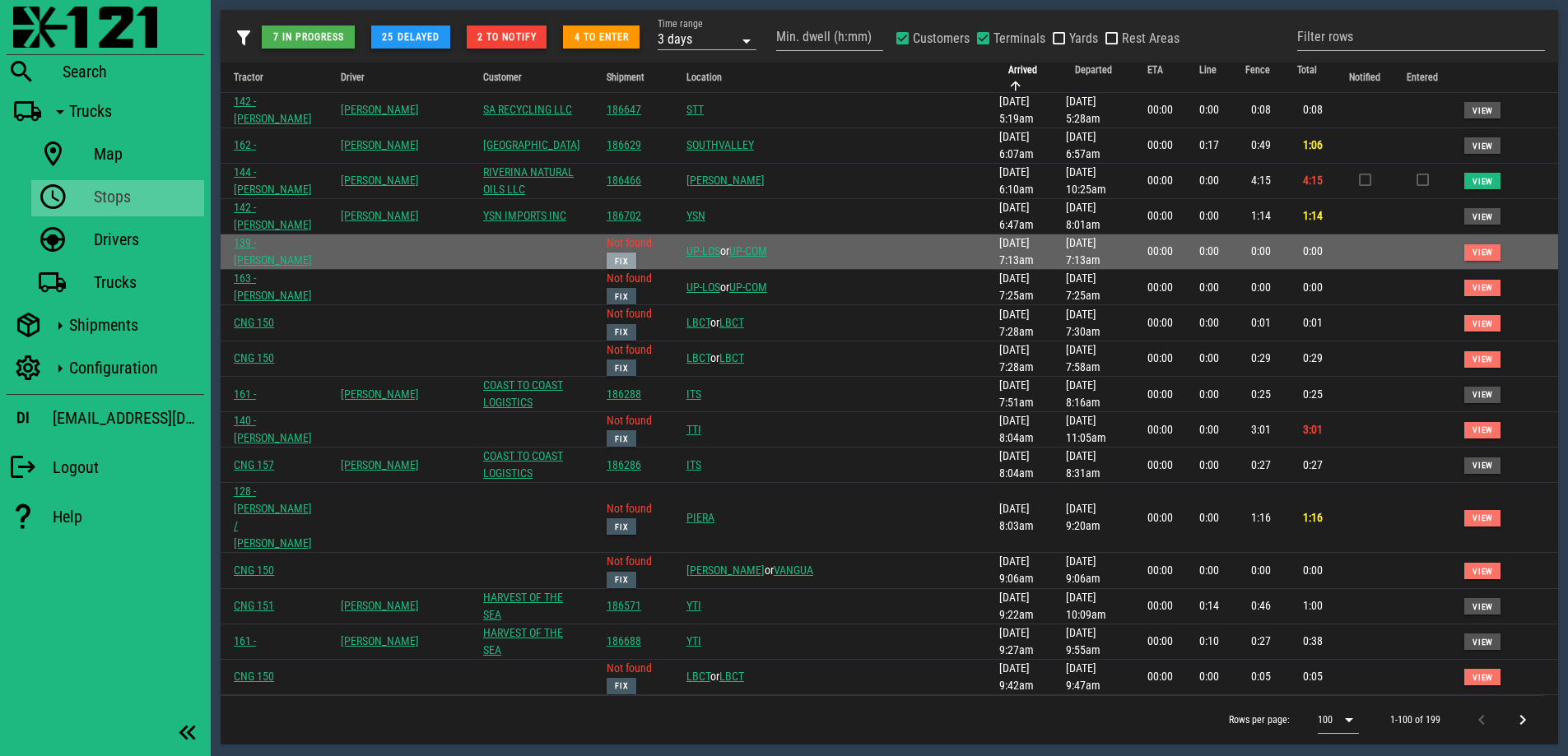
click at [636, 252] on button "Fix" at bounding box center [621, 261] width 30 height 16
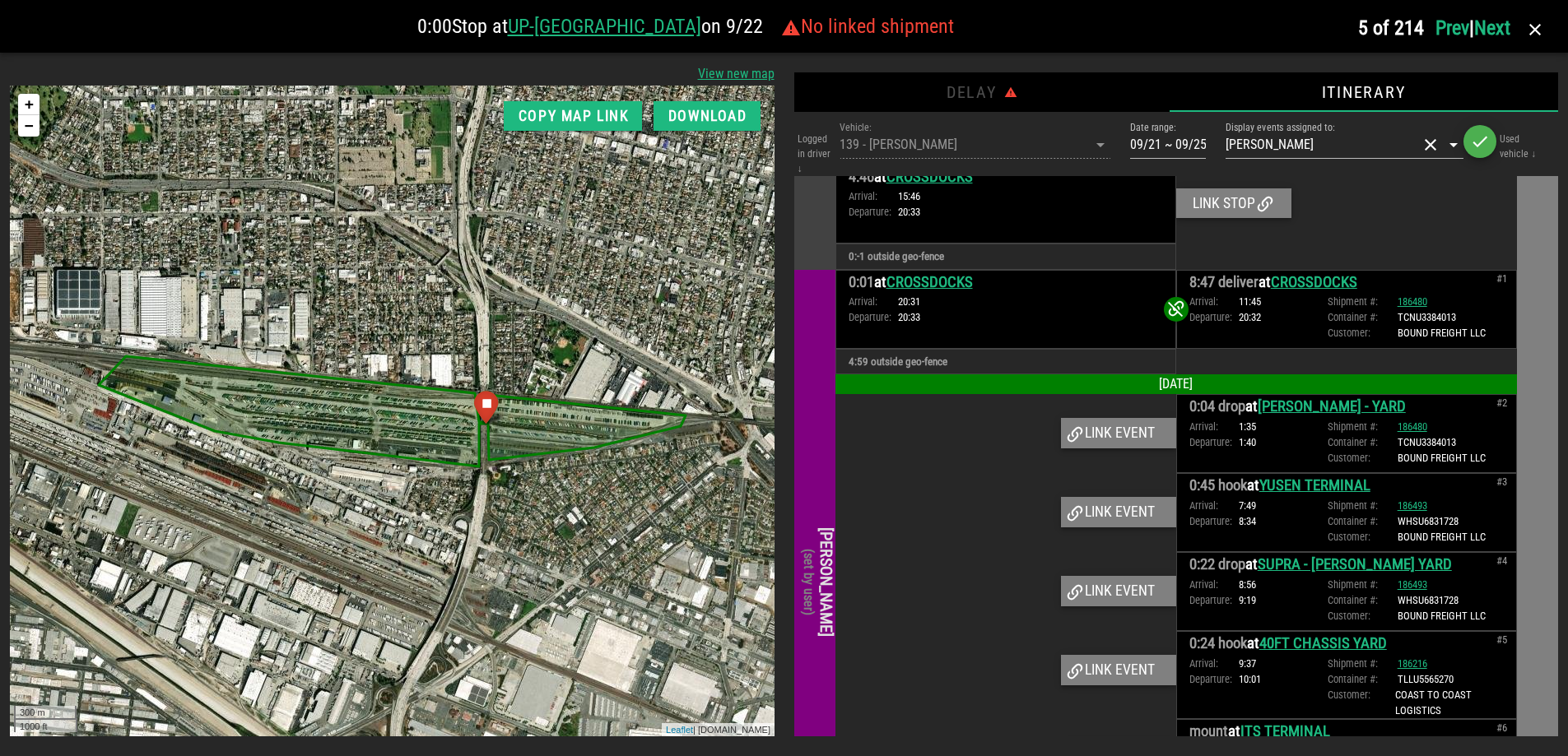
scroll to position [657, 0]
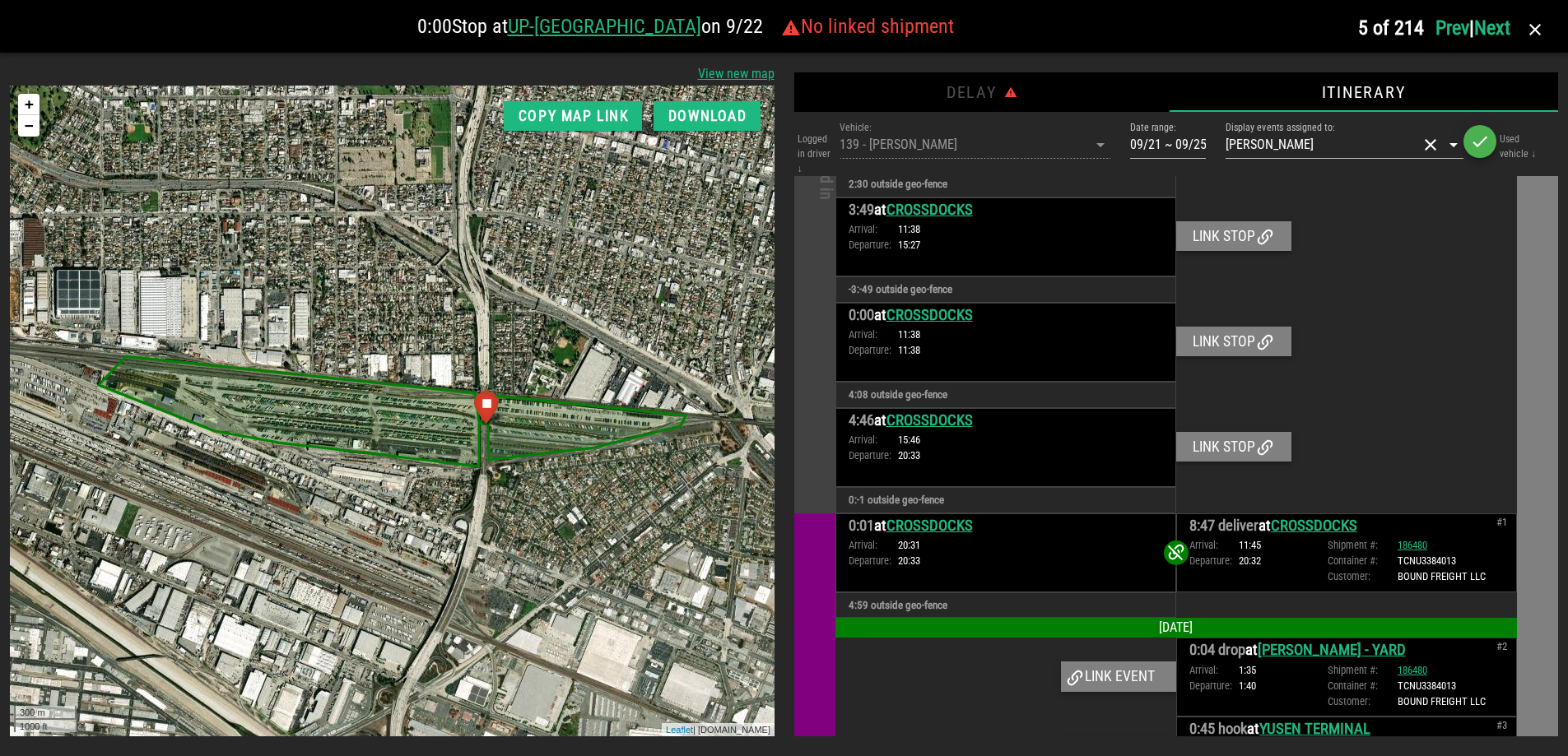
click at [812, 355] on div "No driver logged in" at bounding box center [815, 139] width 41 height 750
click at [1172, 559] on icon at bounding box center [1176, 554] width 20 height 20
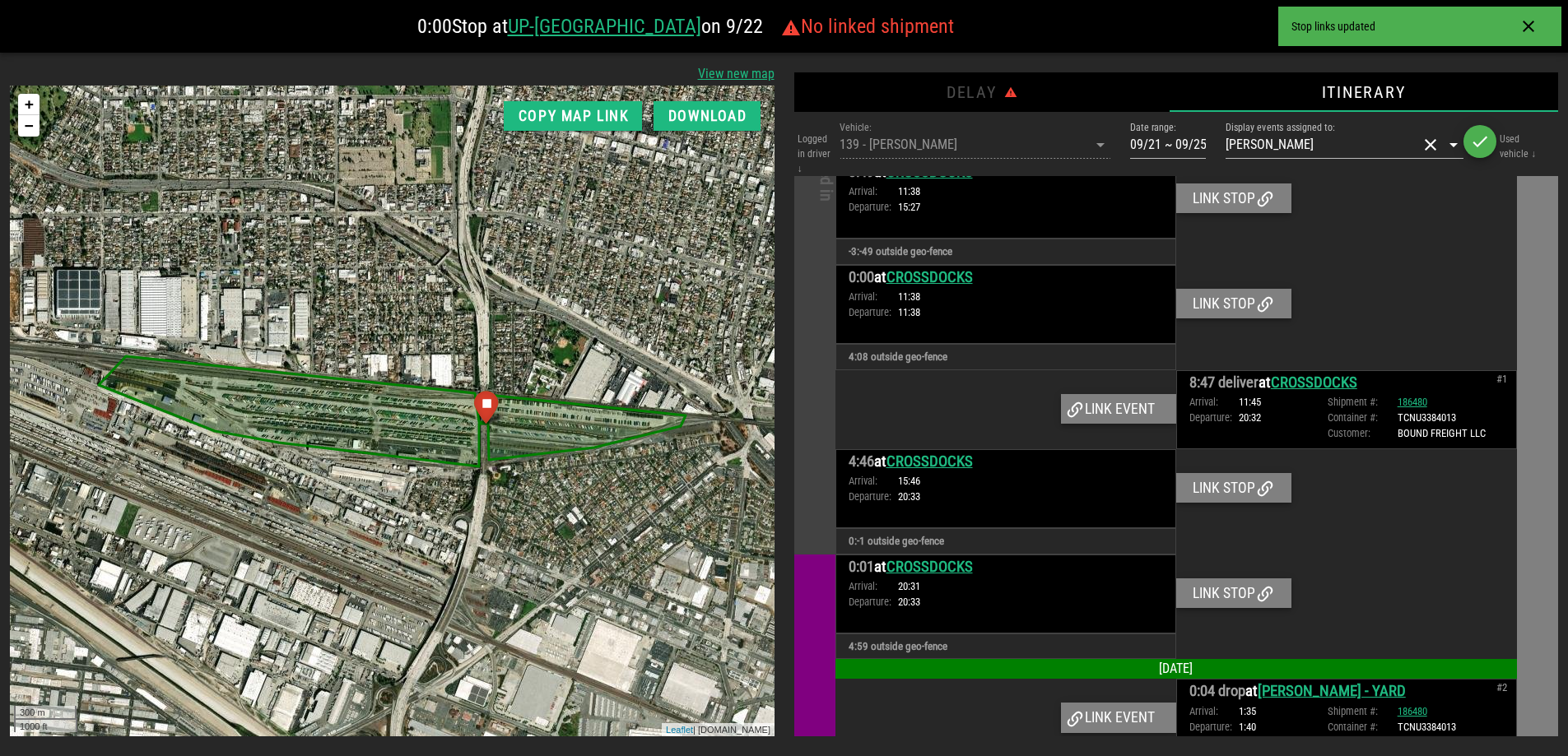
click at [809, 486] on div "No driver logged in" at bounding box center [815, 140] width 41 height 829
click at [1147, 410] on div "Link event" at bounding box center [1118, 409] width 115 height 30
click at [803, 401] on div "No driver logged in" at bounding box center [815, 140] width 41 height 829
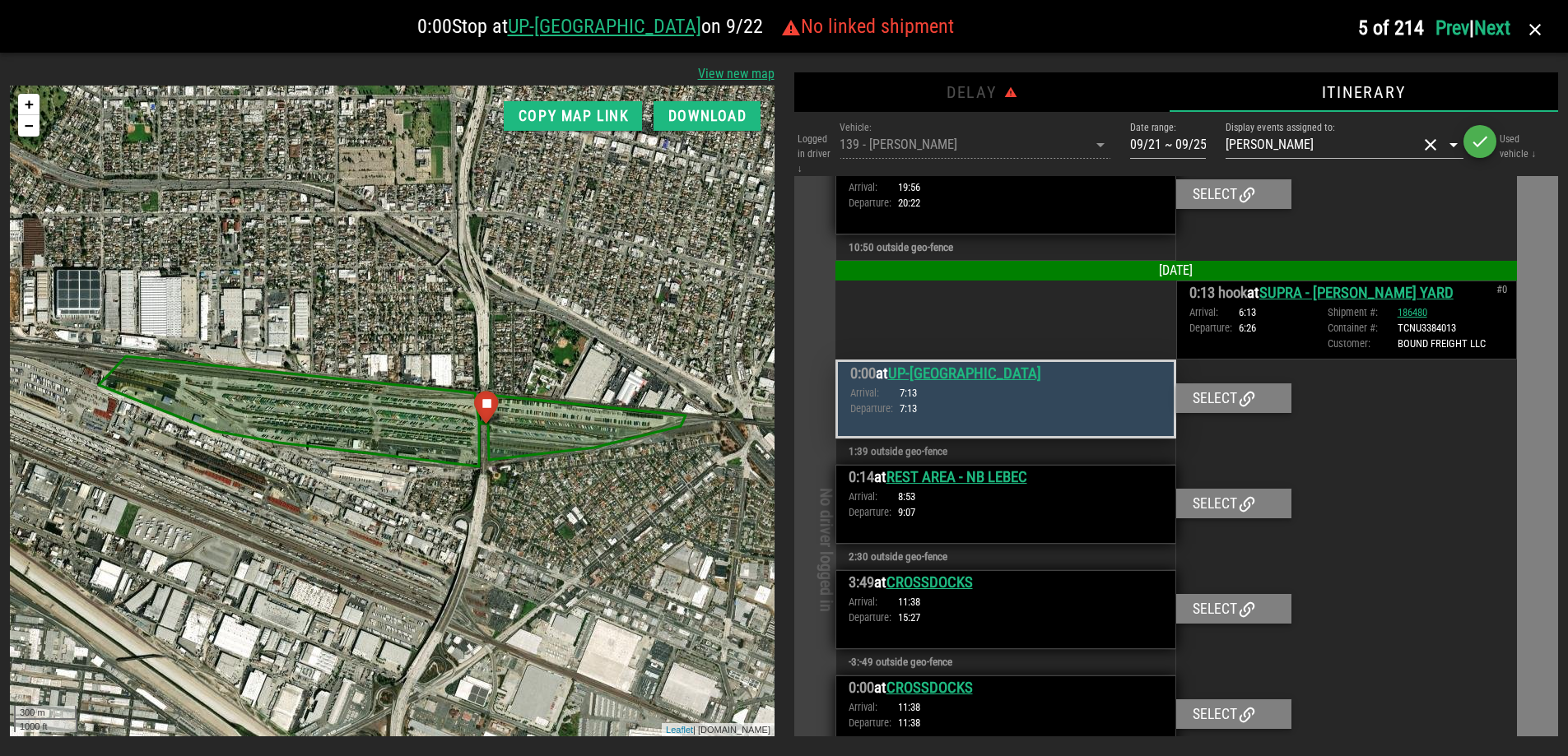
scroll to position [40, 0]
click at [990, 503] on div "Arrival: 8:53 Departure: 9:07" at bounding box center [1005, 505] width 314 height 31
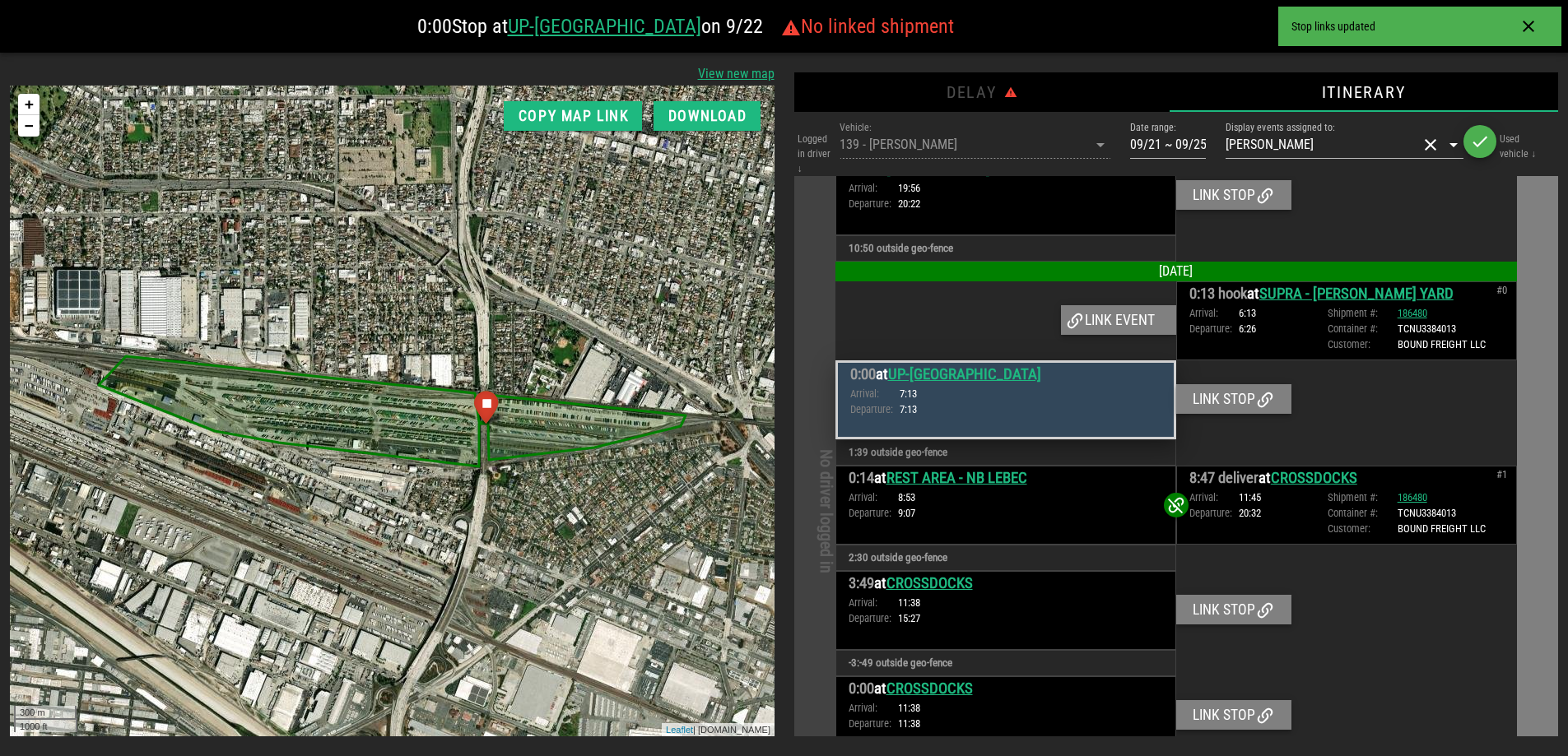
scroll to position [0, 0]
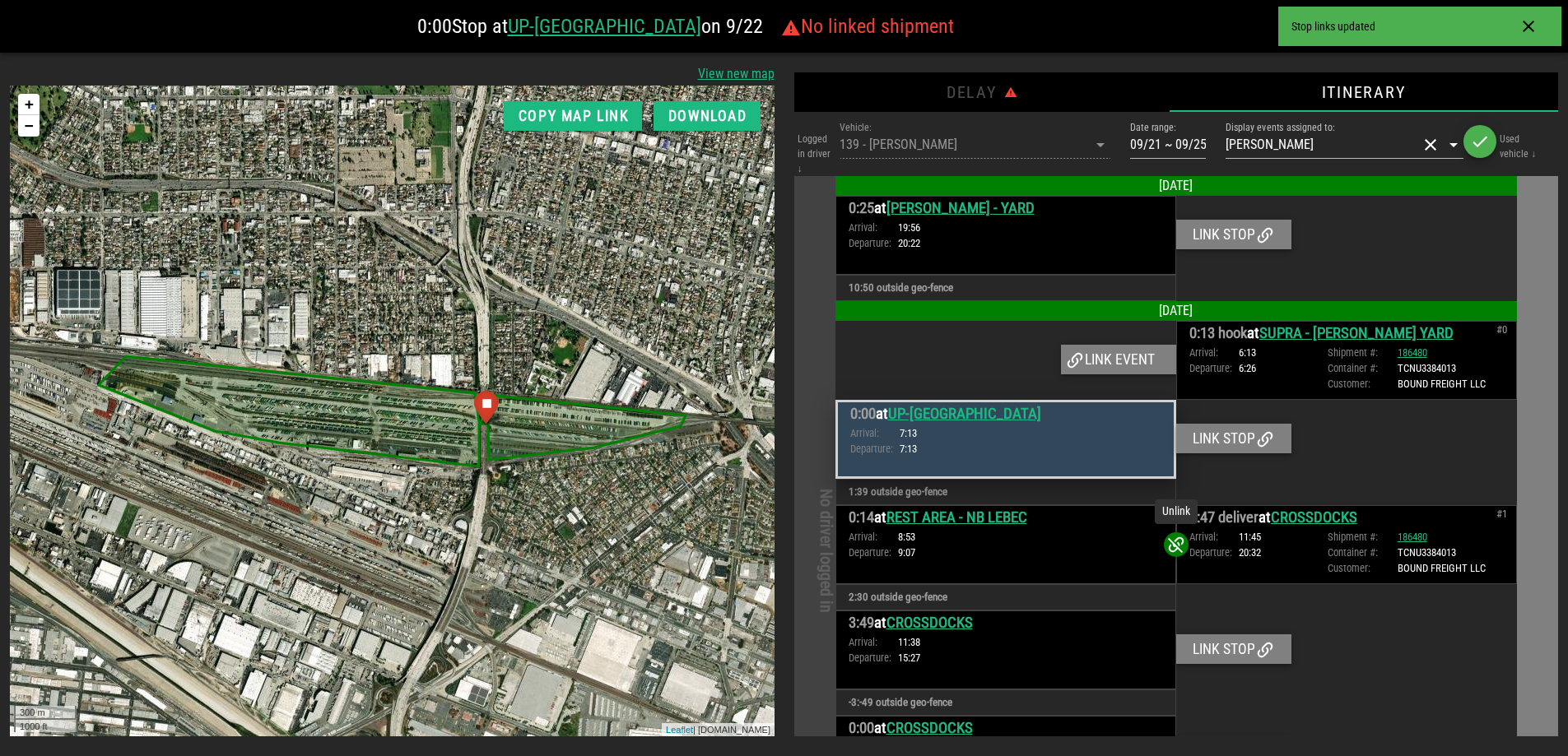
click at [1166, 543] on icon at bounding box center [1176, 545] width 20 height 20
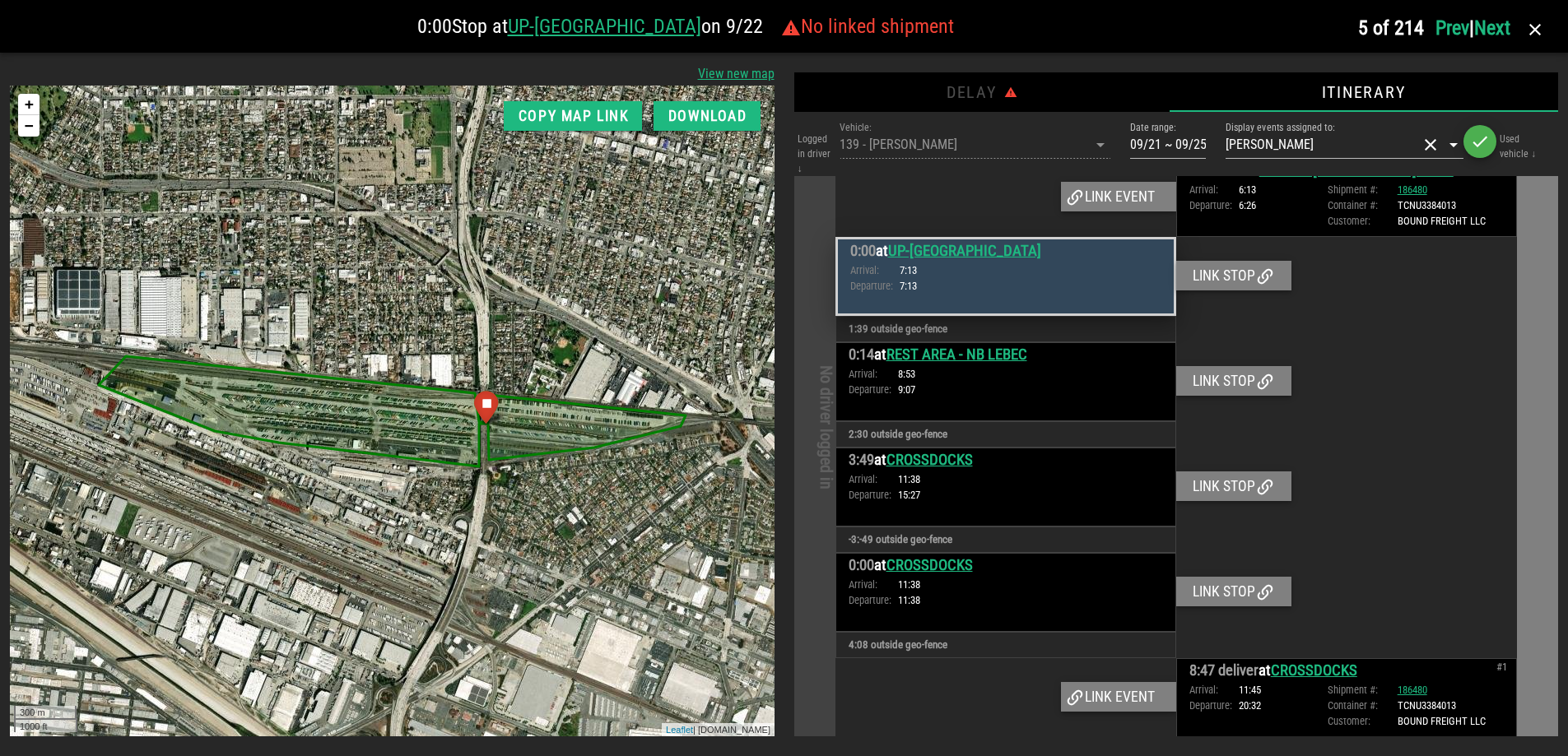
scroll to position [164, 0]
